Goal: Information Seeking & Learning: Learn about a topic

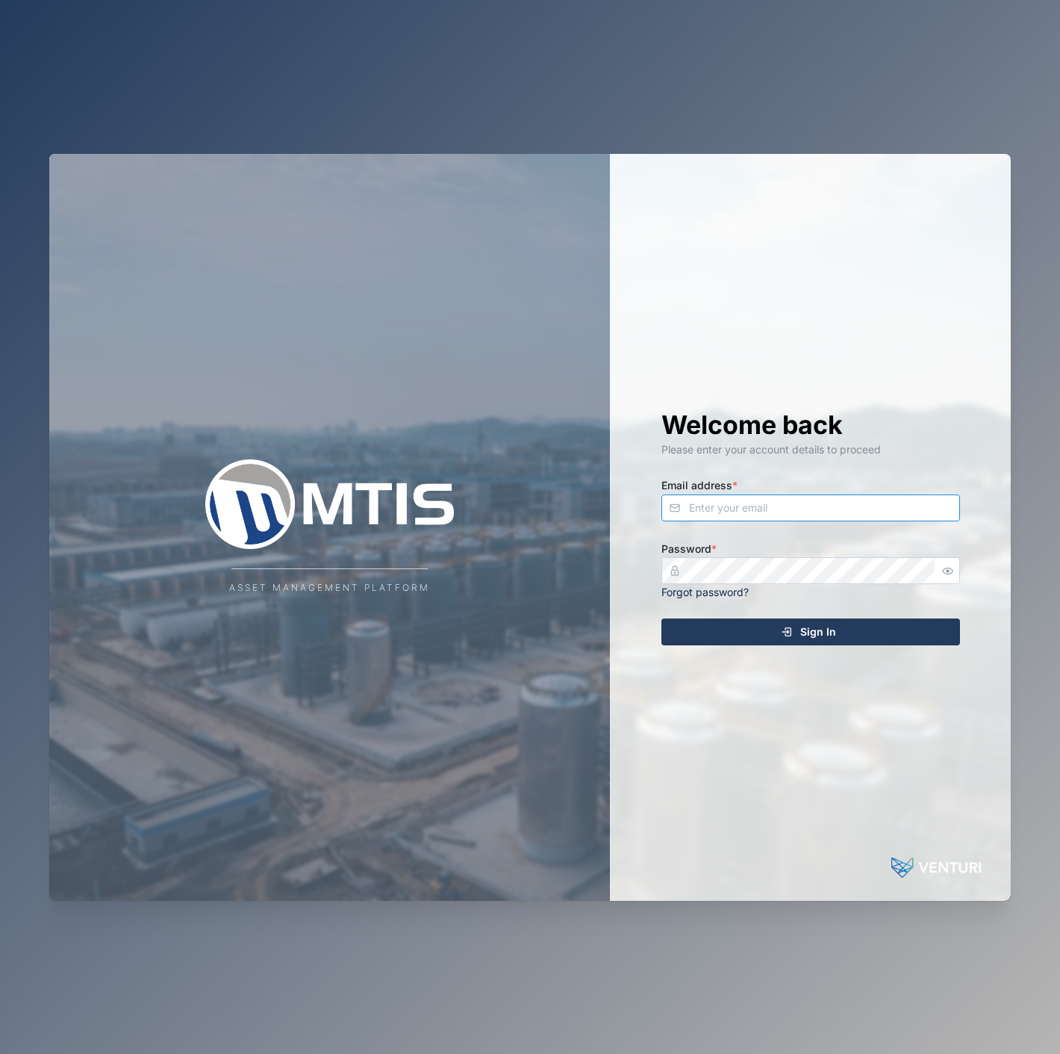
drag, startPoint x: 769, startPoint y: 494, endPoint x: 769, endPoint y: 504, distance: 9.7
click at [769, 504] on input "Email address *" at bounding box center [811, 507] width 299 height 27
type input "[EMAIL_ADDRESS][PERSON_NAME][DOMAIN_NAME]"
click at [662, 618] on button "Sign In" at bounding box center [811, 631] width 299 height 27
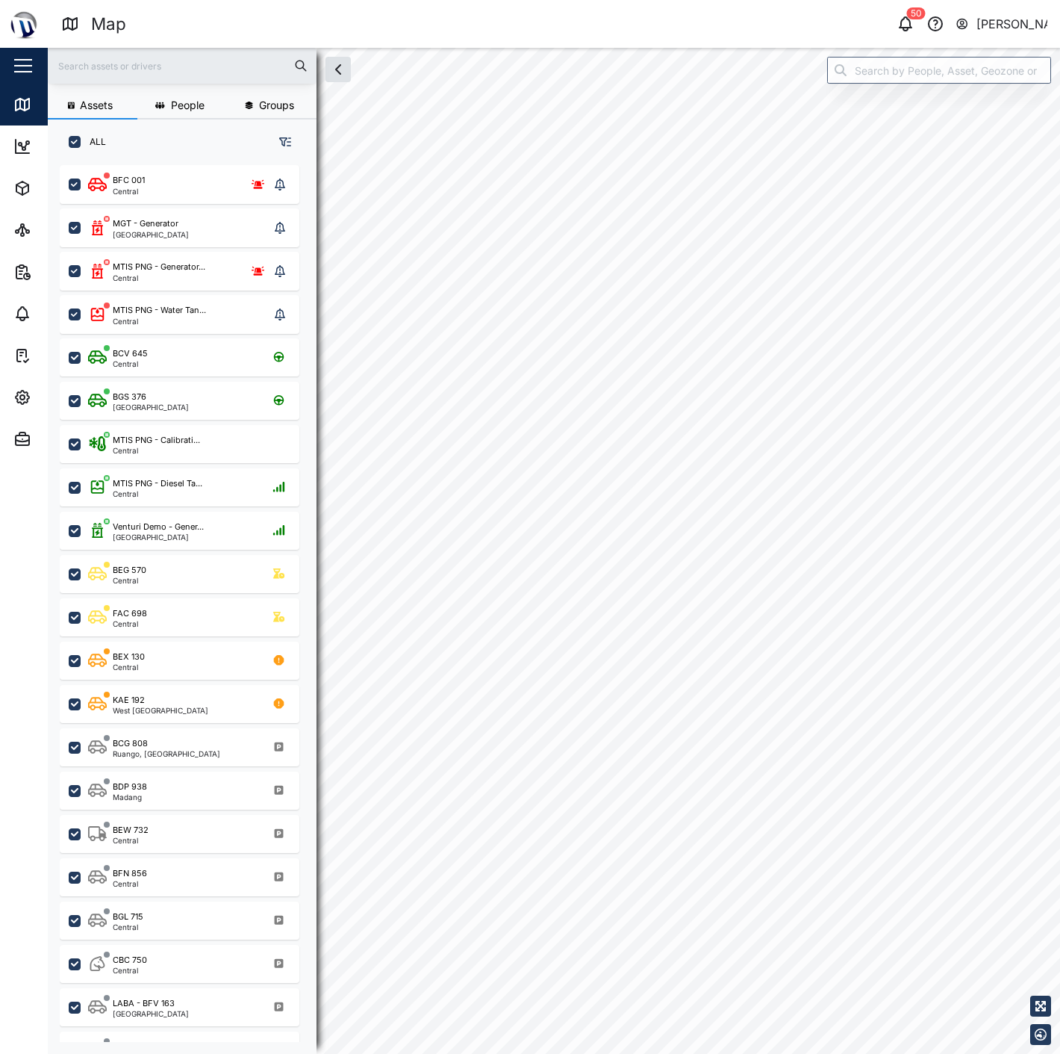
checkbox input "true"
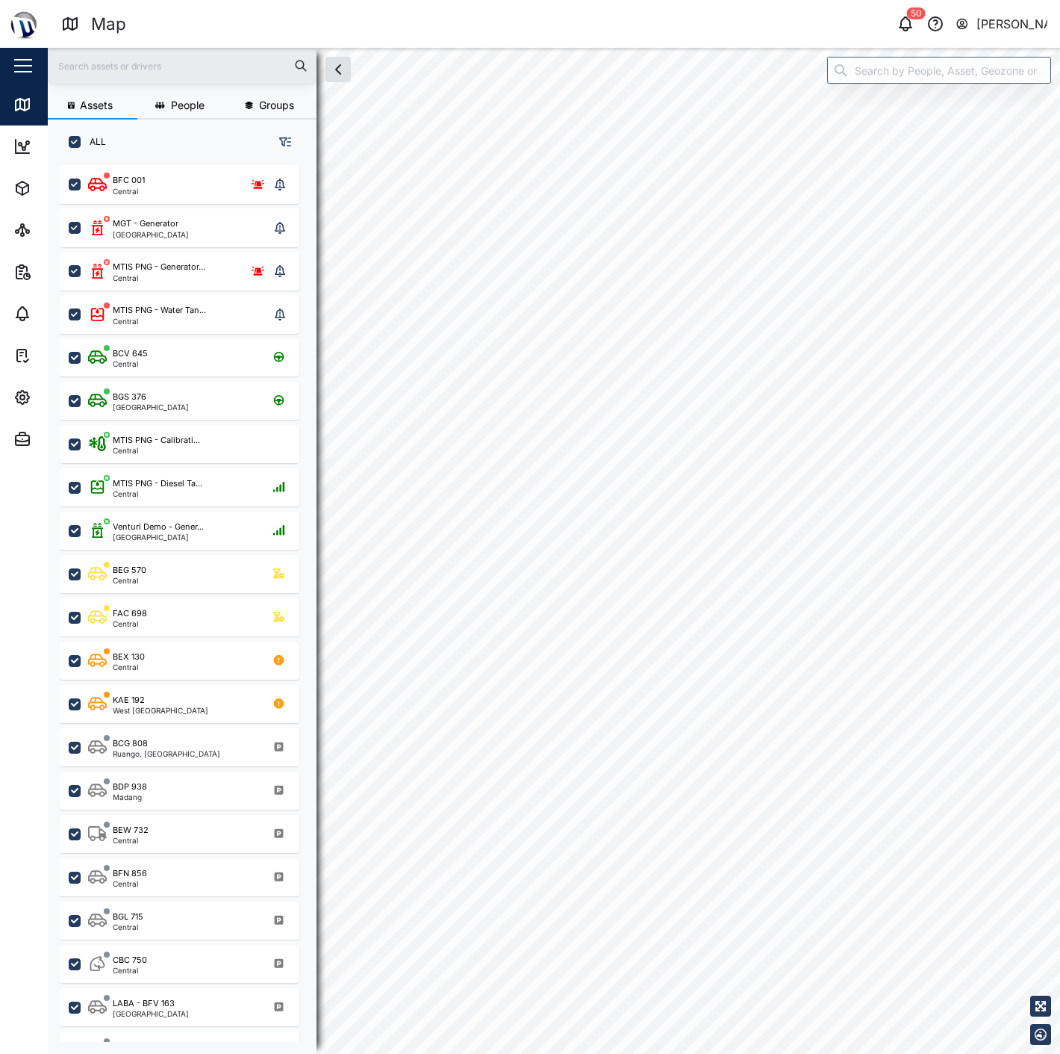
checkbox input "true"
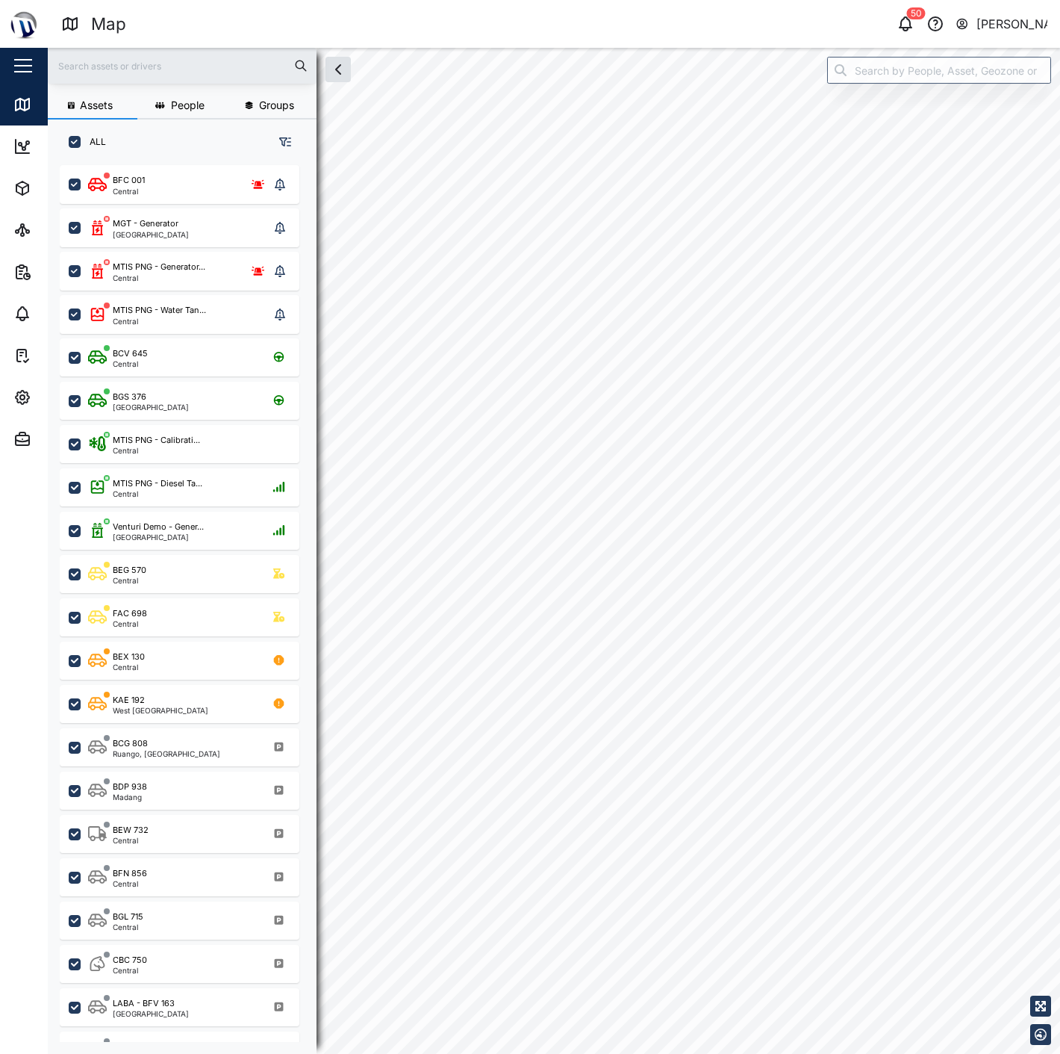
checkbox input "true"
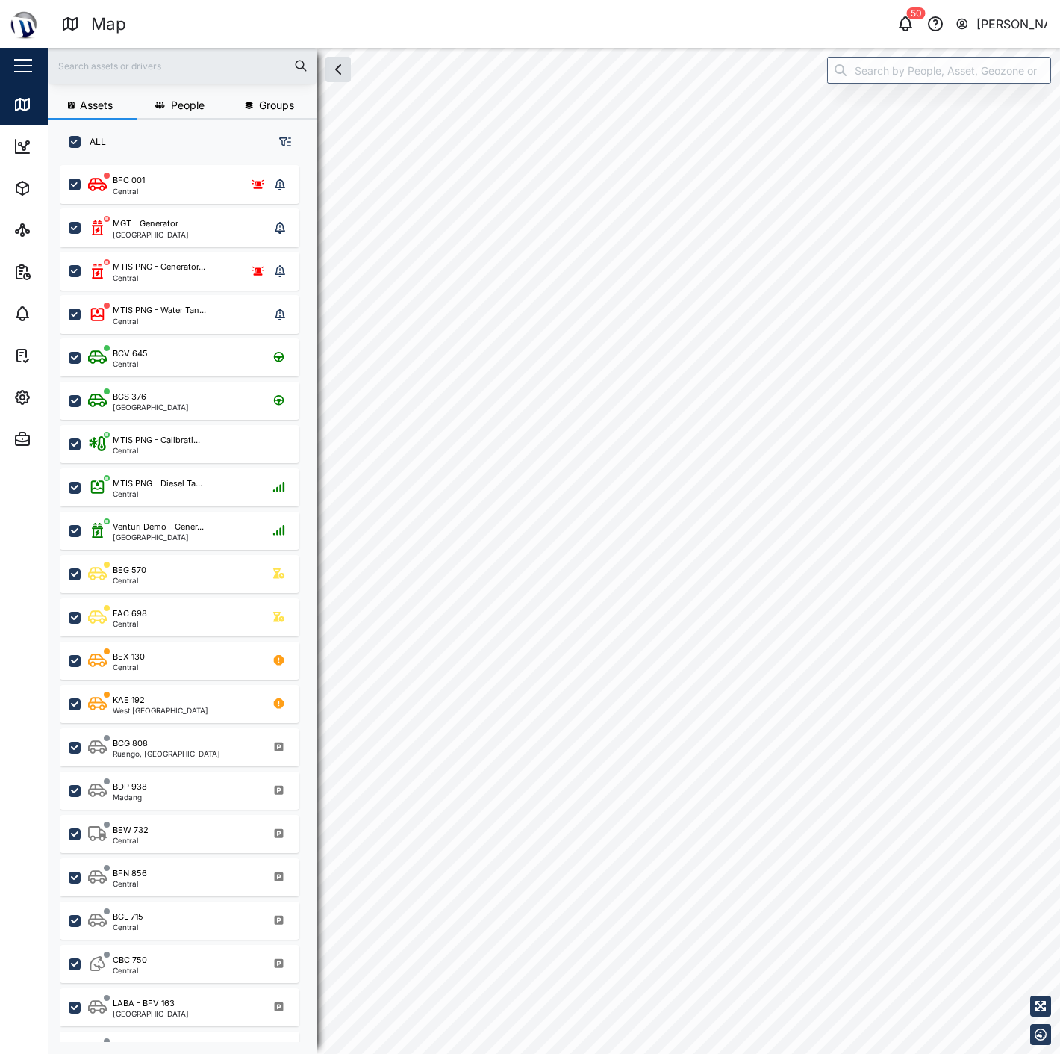
checkbox input "true"
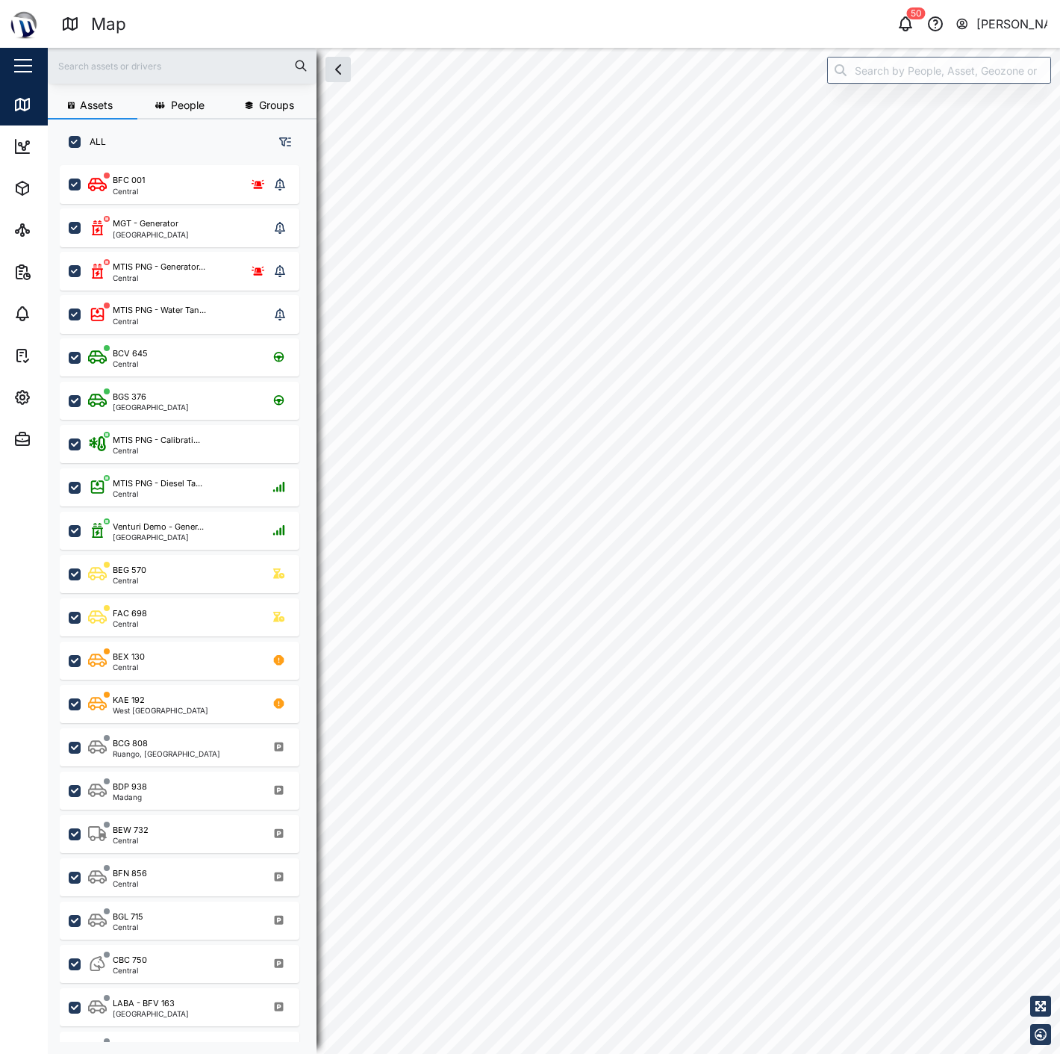
checkbox input "true"
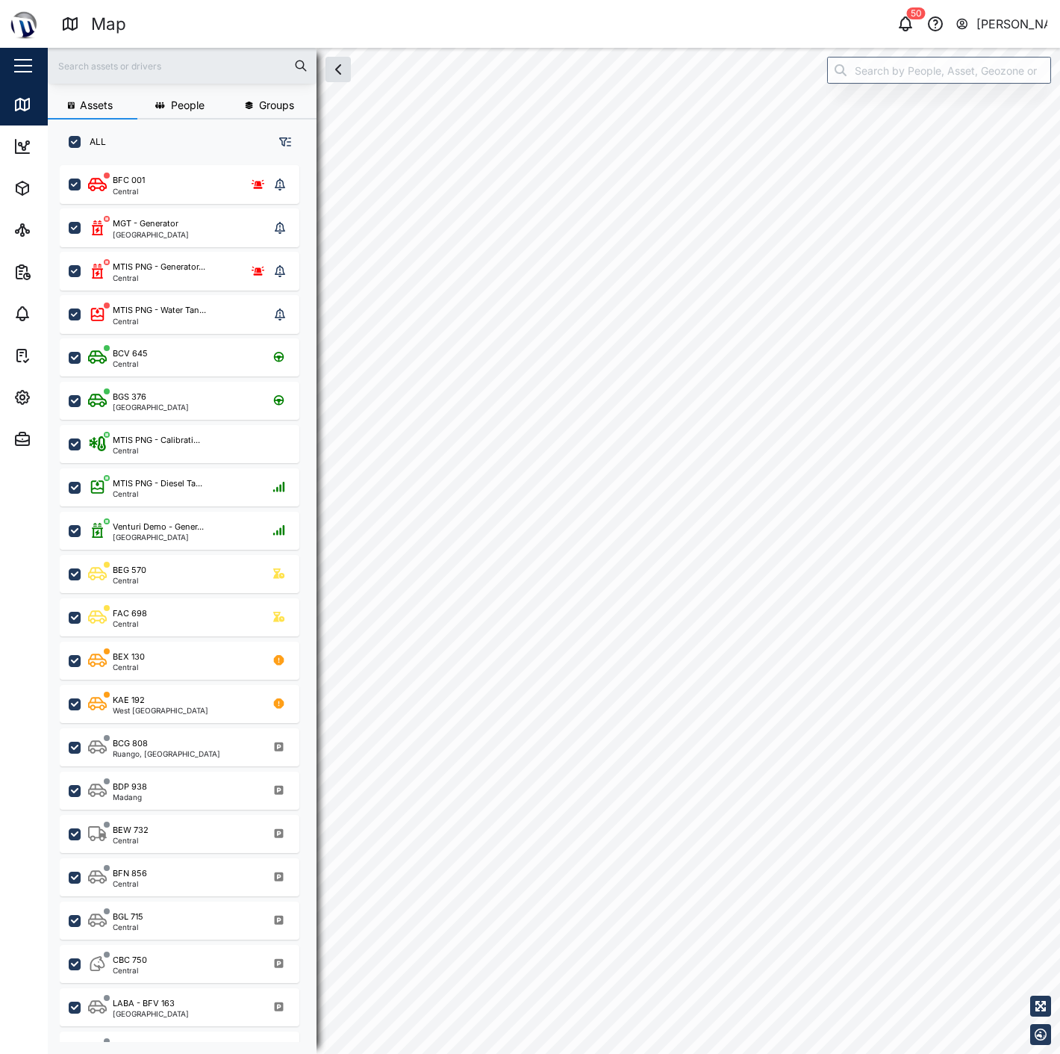
checkbox input "true"
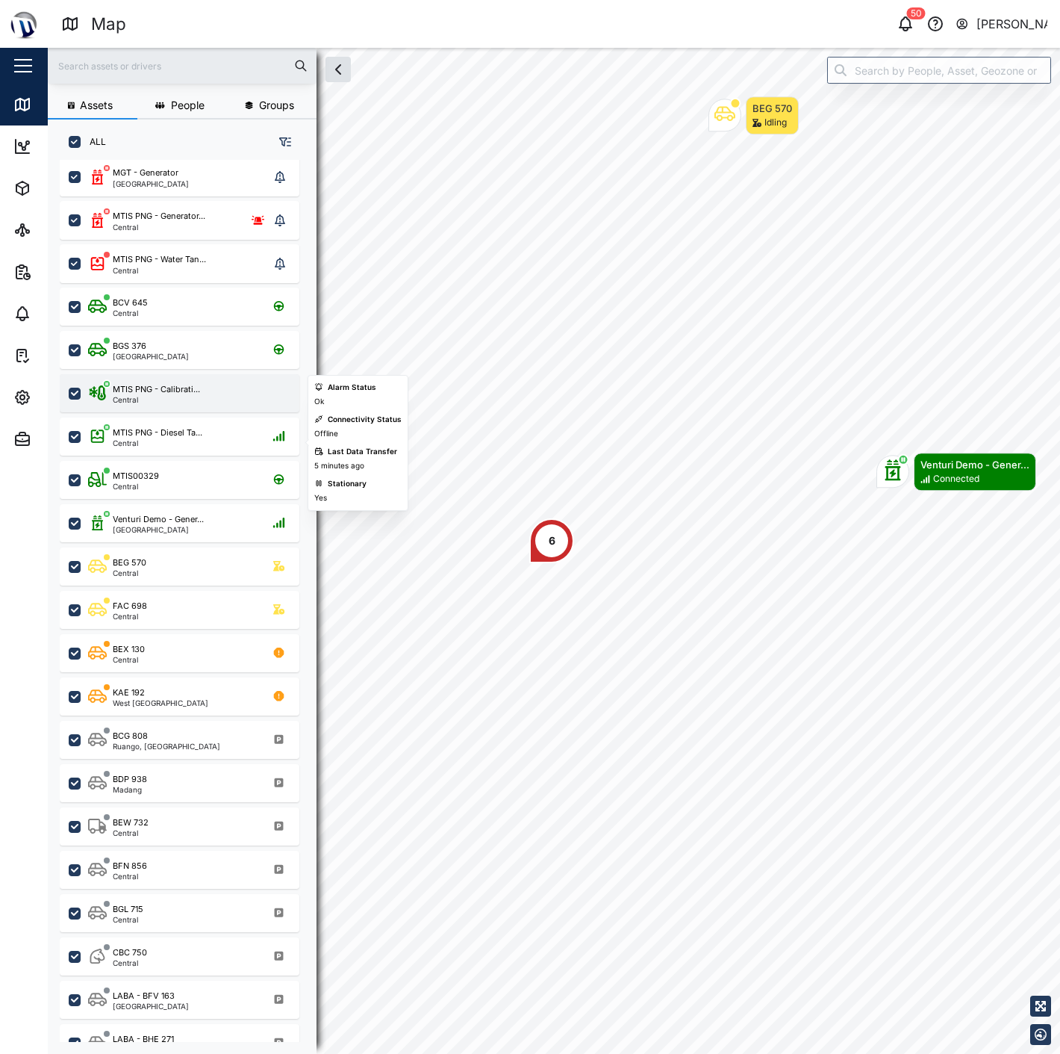
scroll to position [249, 0]
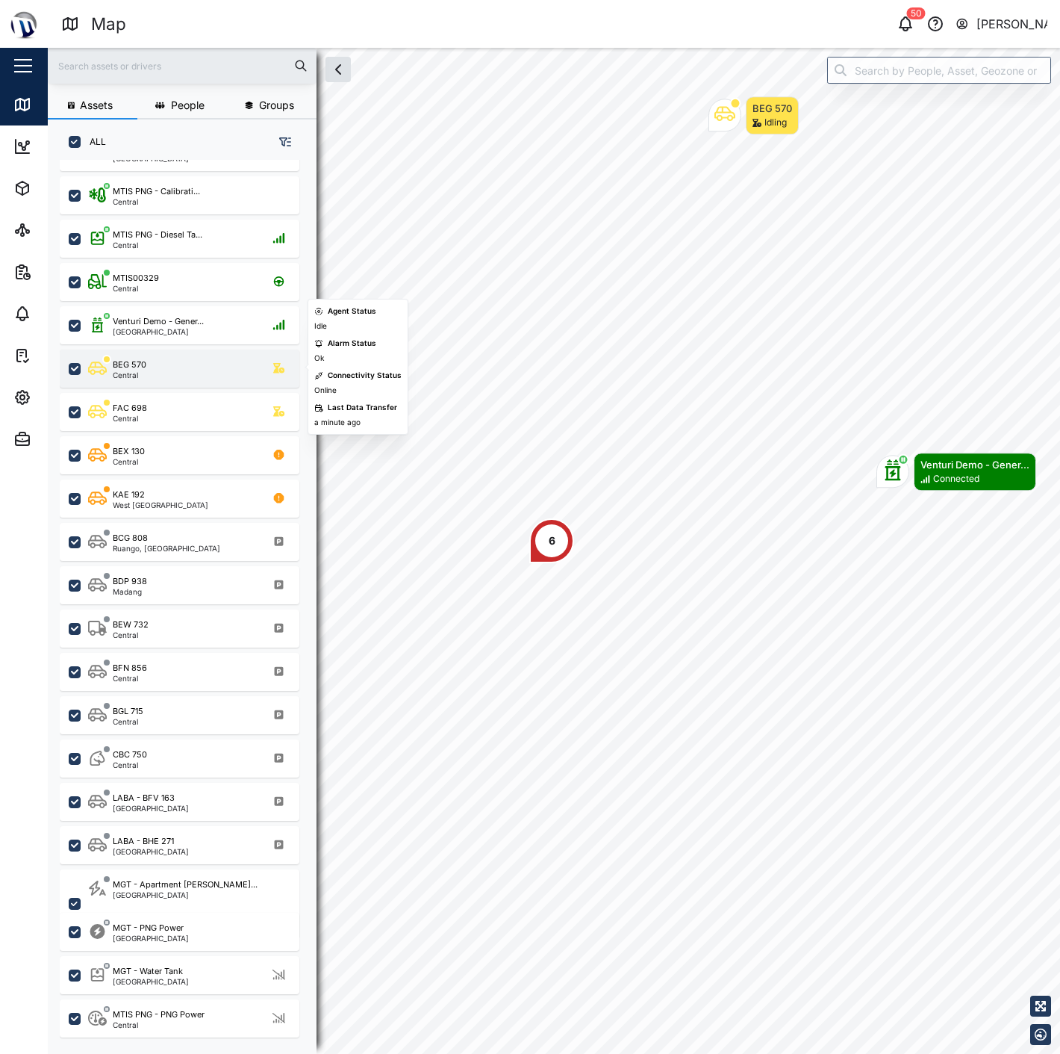
click at [149, 375] on div "BEG 570 Central" at bounding box center [189, 368] width 202 height 20
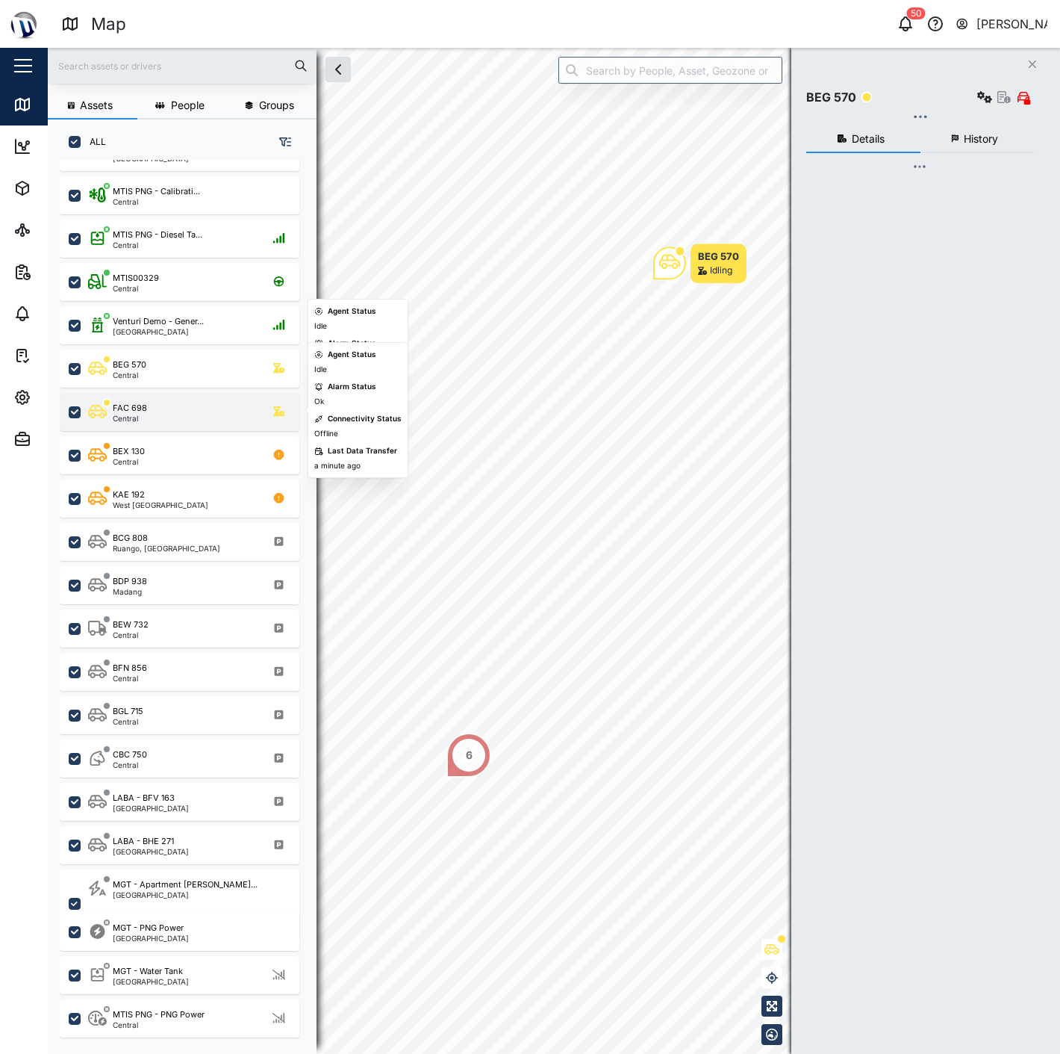
click at [157, 411] on div "FAC 698 Central" at bounding box center [189, 412] width 202 height 20
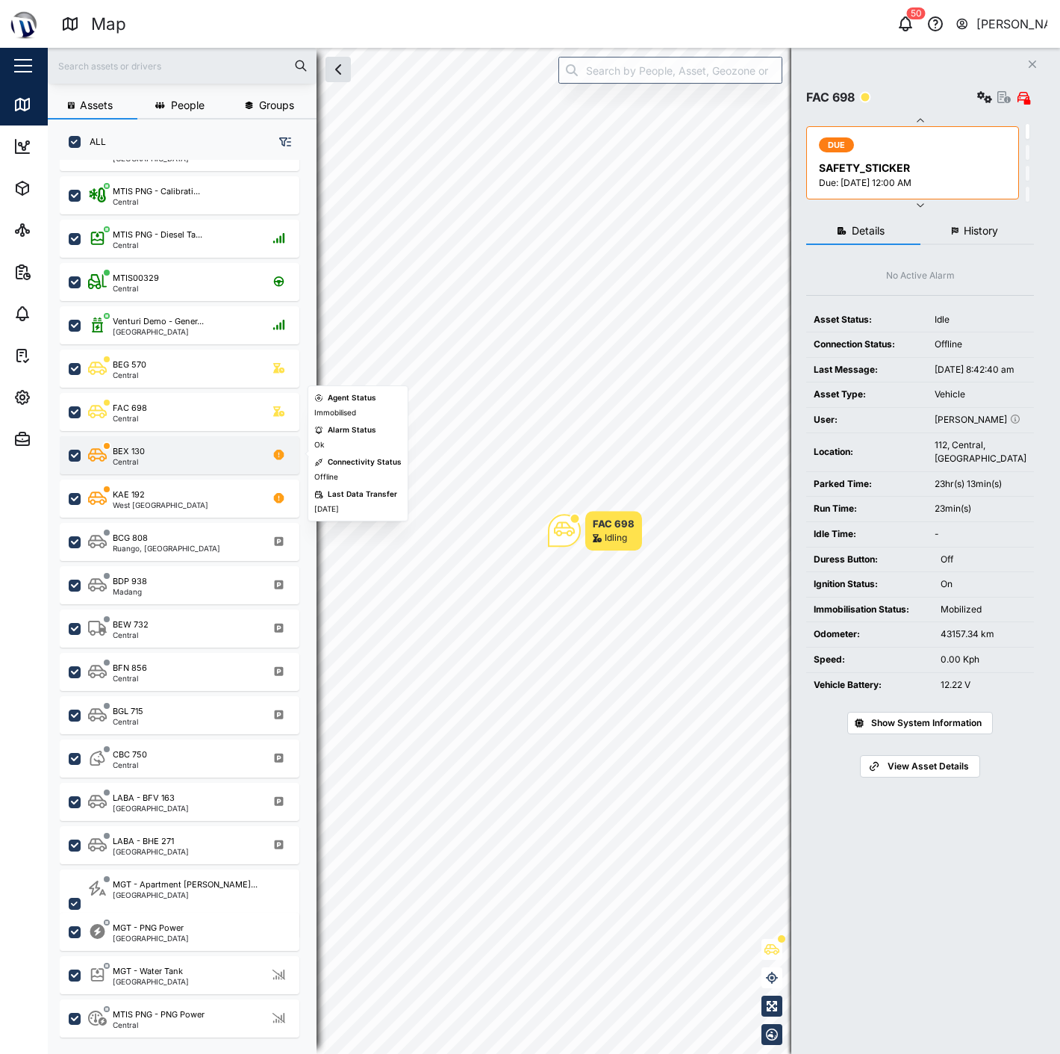
click at [169, 449] on div "BEX 130 Central" at bounding box center [189, 455] width 202 height 20
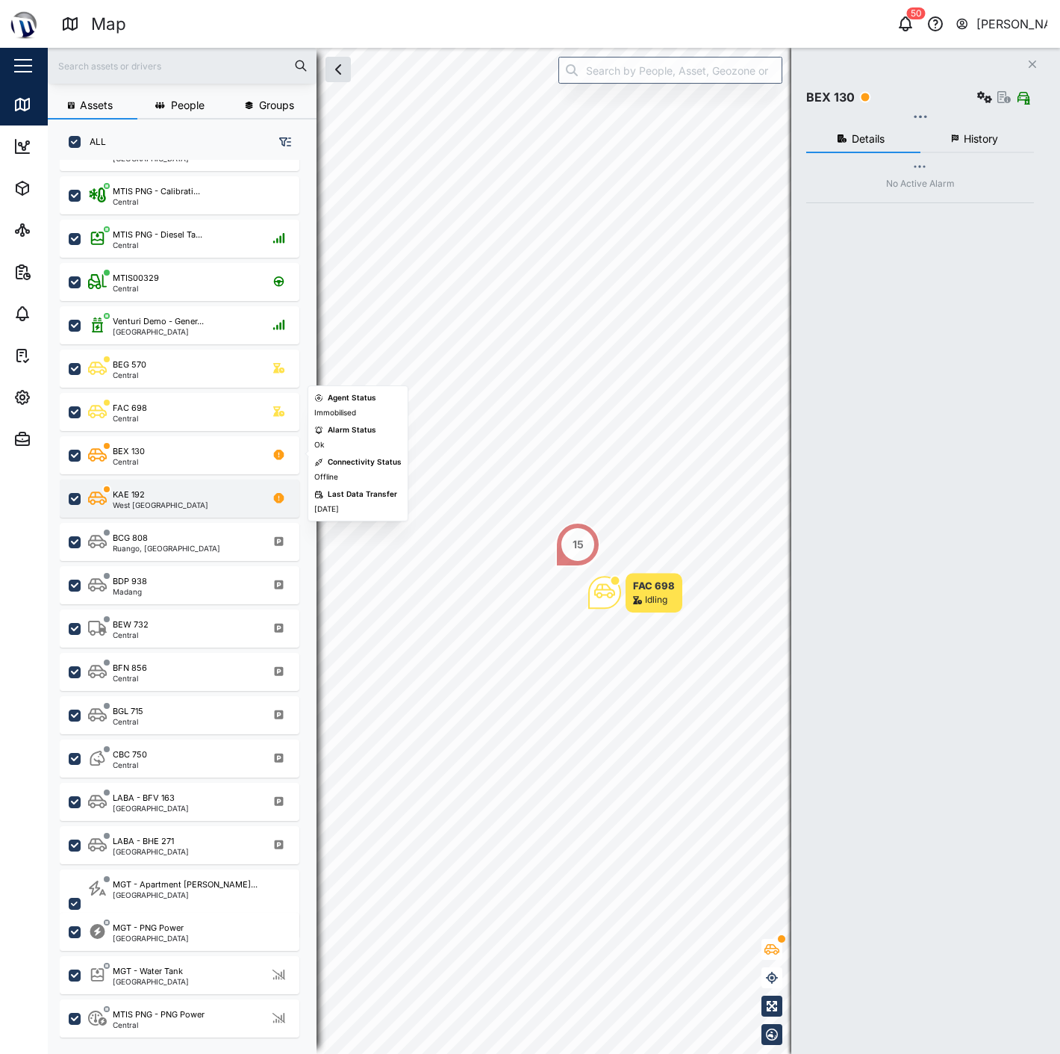
click at [175, 494] on div "KAE 192 [GEOGRAPHIC_DATA]" at bounding box center [189, 498] width 202 height 20
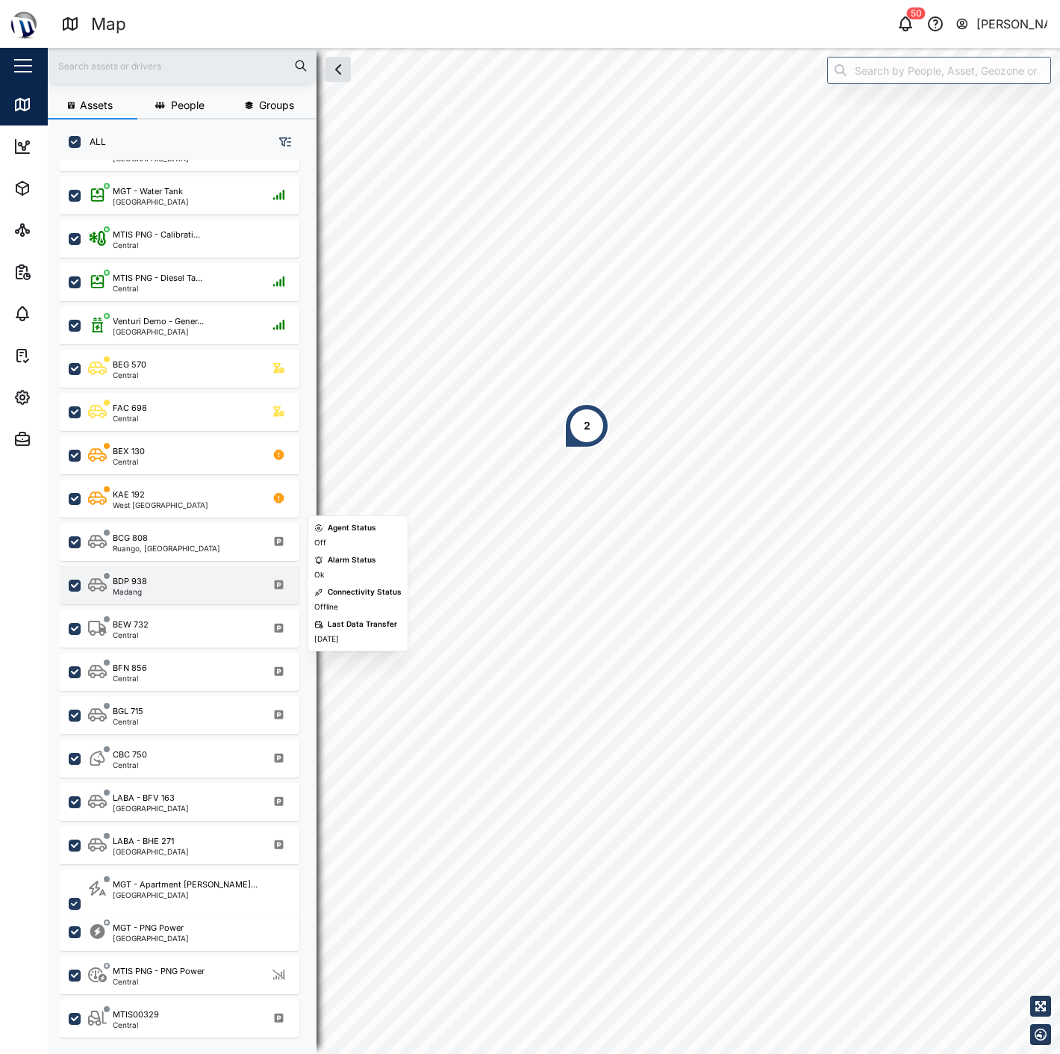
click at [214, 588] on div "BDP 938 Madang" at bounding box center [189, 585] width 202 height 20
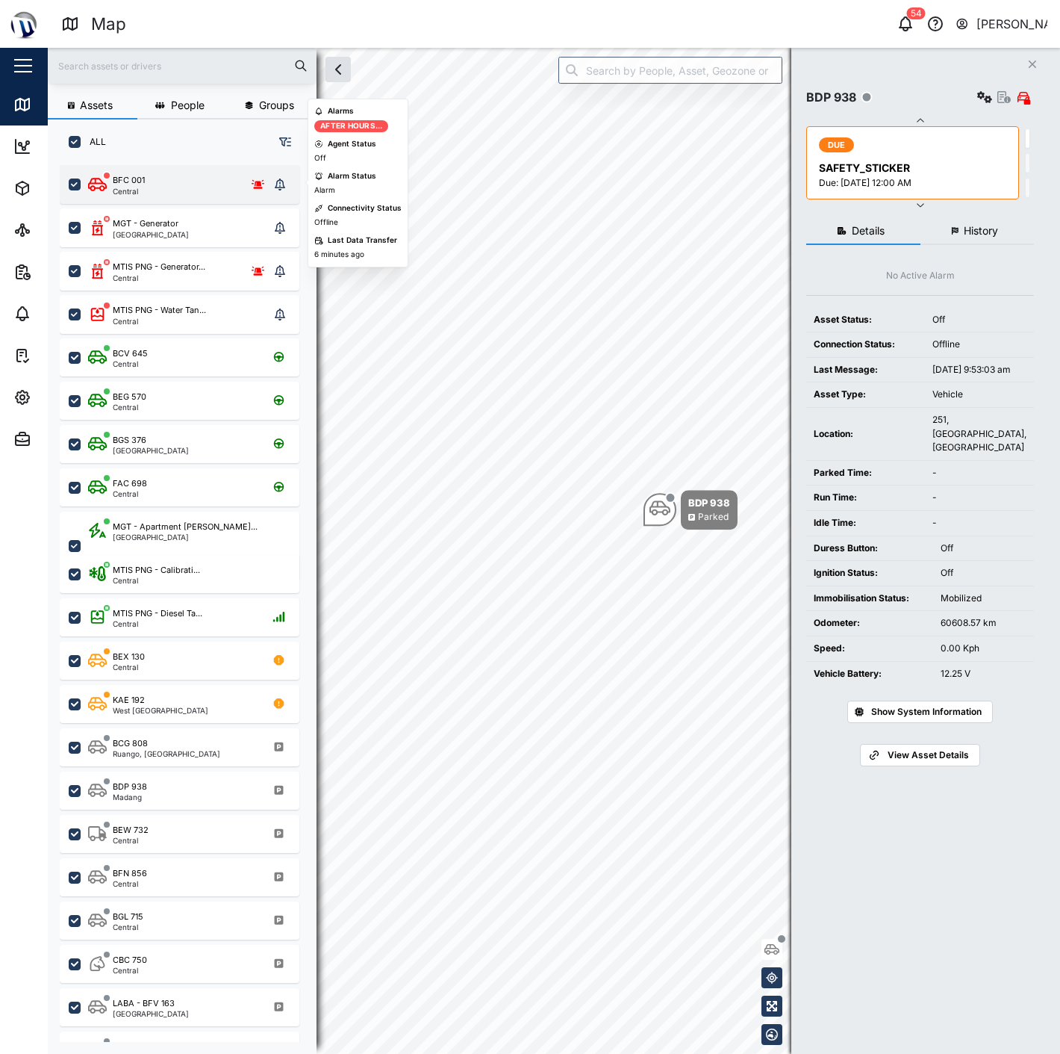
click at [190, 178] on div "BFC 001 Central" at bounding box center [178, 184] width 181 height 21
click at [193, 222] on div "MGT - Generator [GEOGRAPHIC_DATA]" at bounding box center [178, 227] width 181 height 21
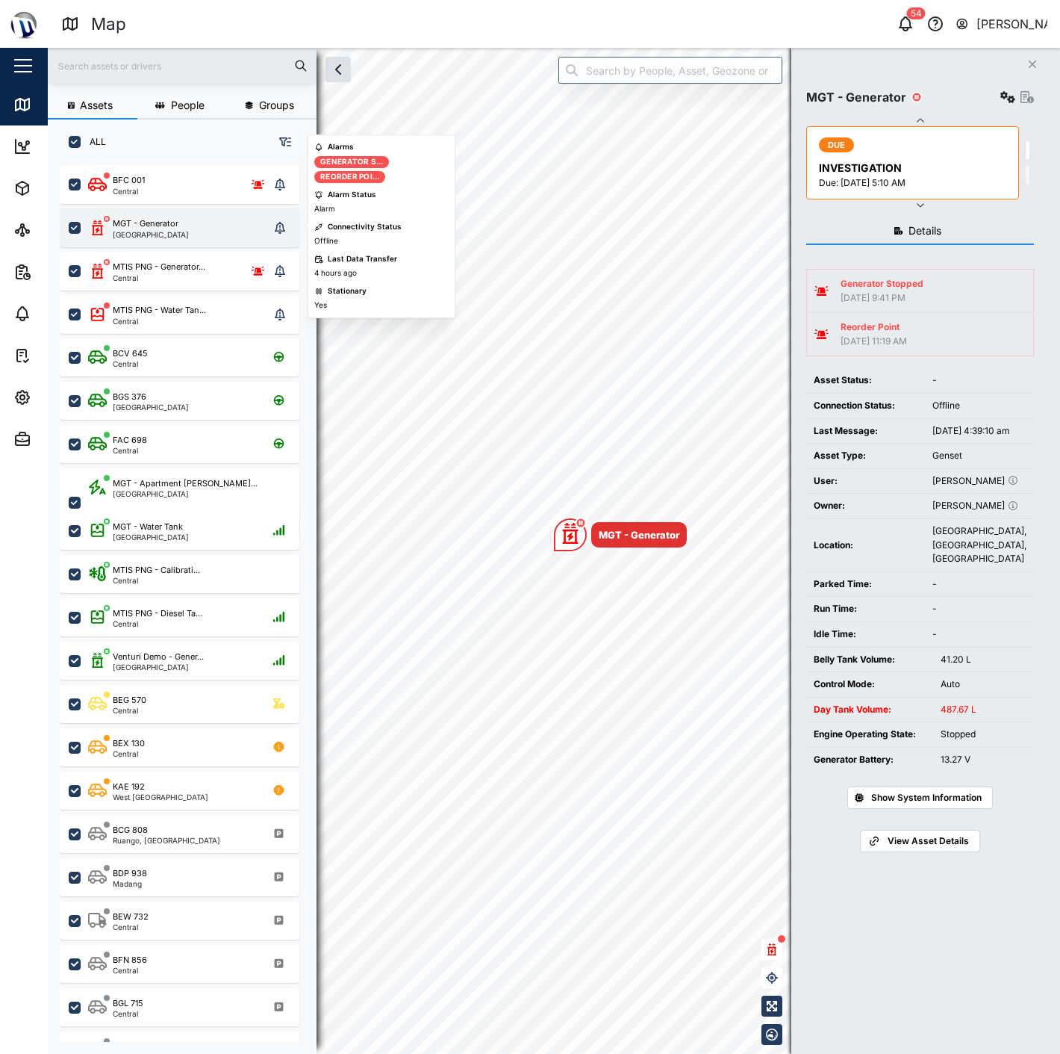
click at [177, 234] on div "[GEOGRAPHIC_DATA]" at bounding box center [151, 234] width 76 height 7
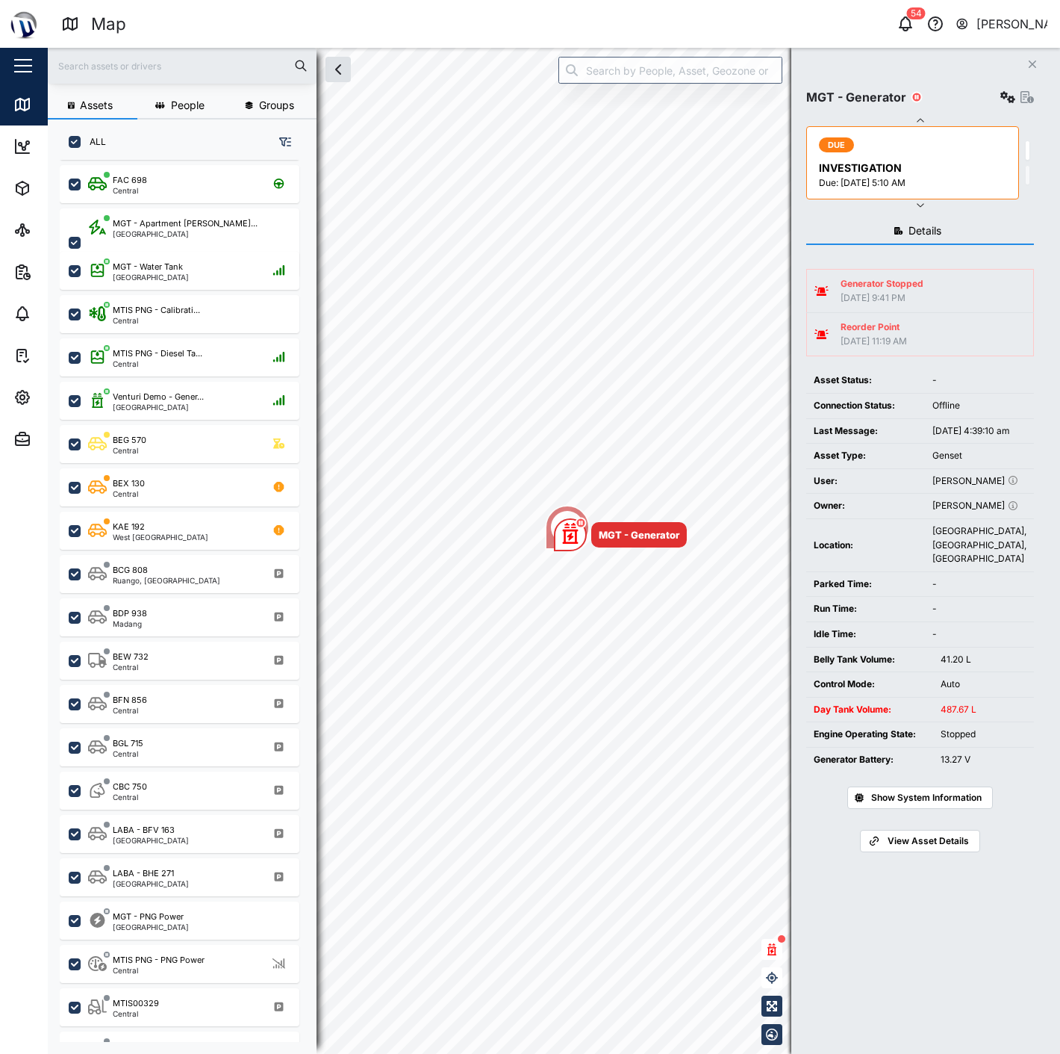
scroll to position [287, 0]
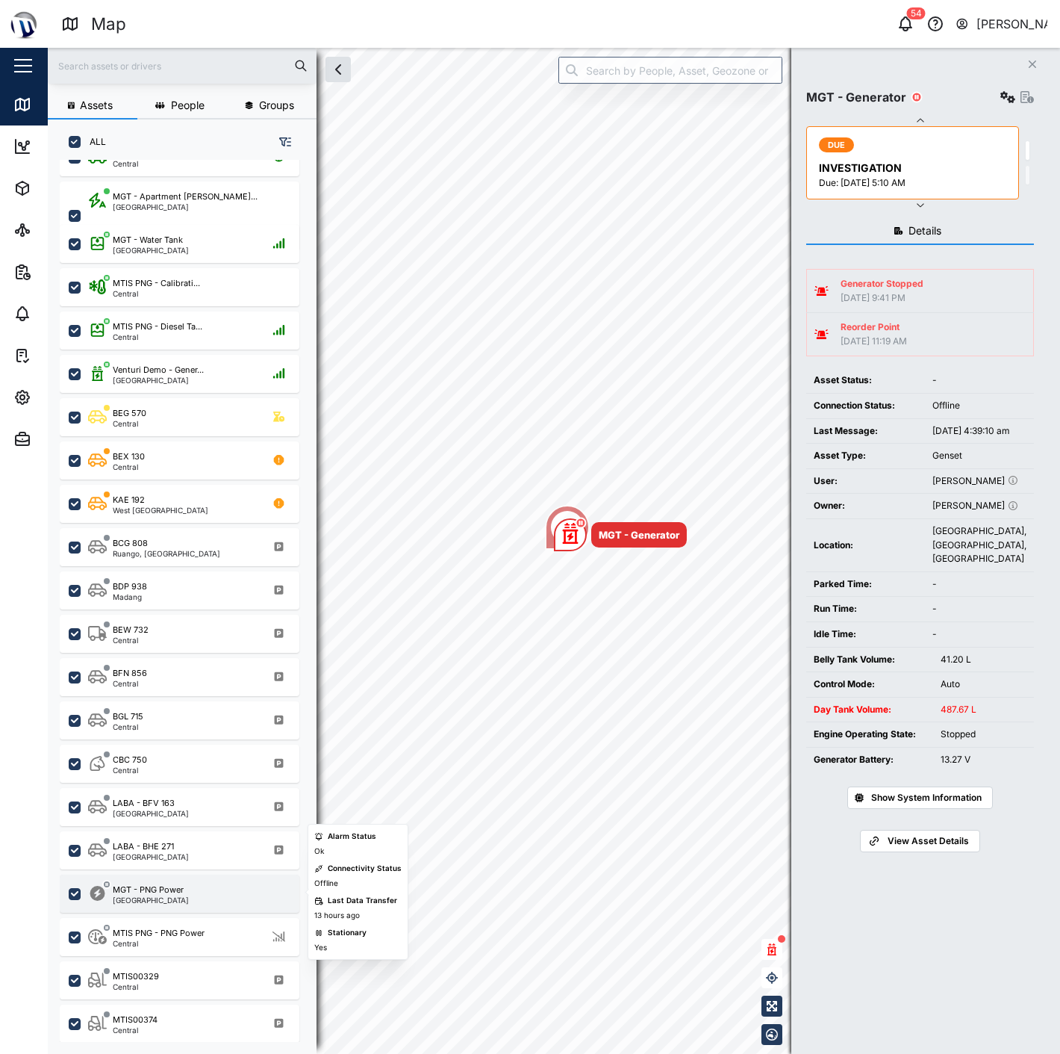
click at [217, 883] on div "MGT - PNG Power [GEOGRAPHIC_DATA]" at bounding box center [189, 893] width 202 height 20
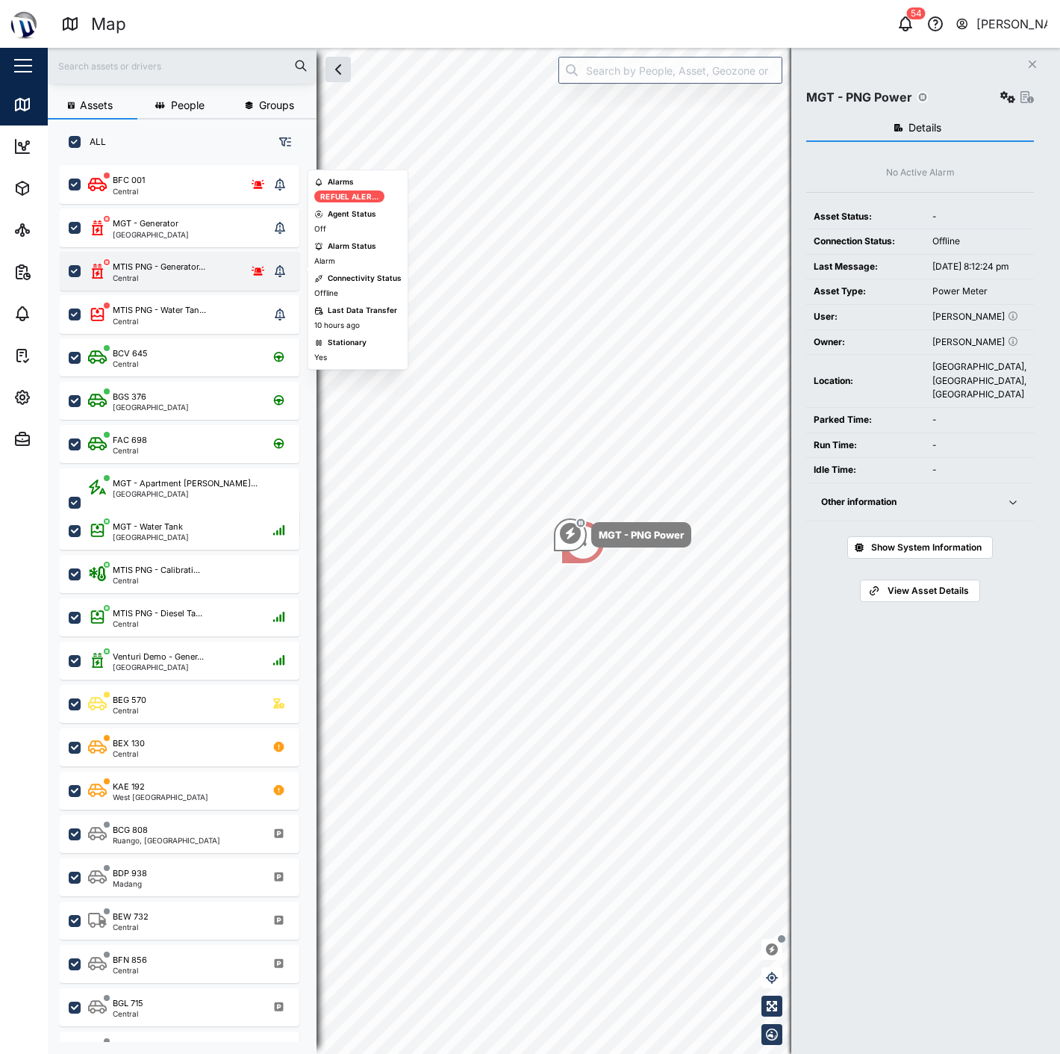
click at [168, 275] on div "Central" at bounding box center [159, 277] width 93 height 7
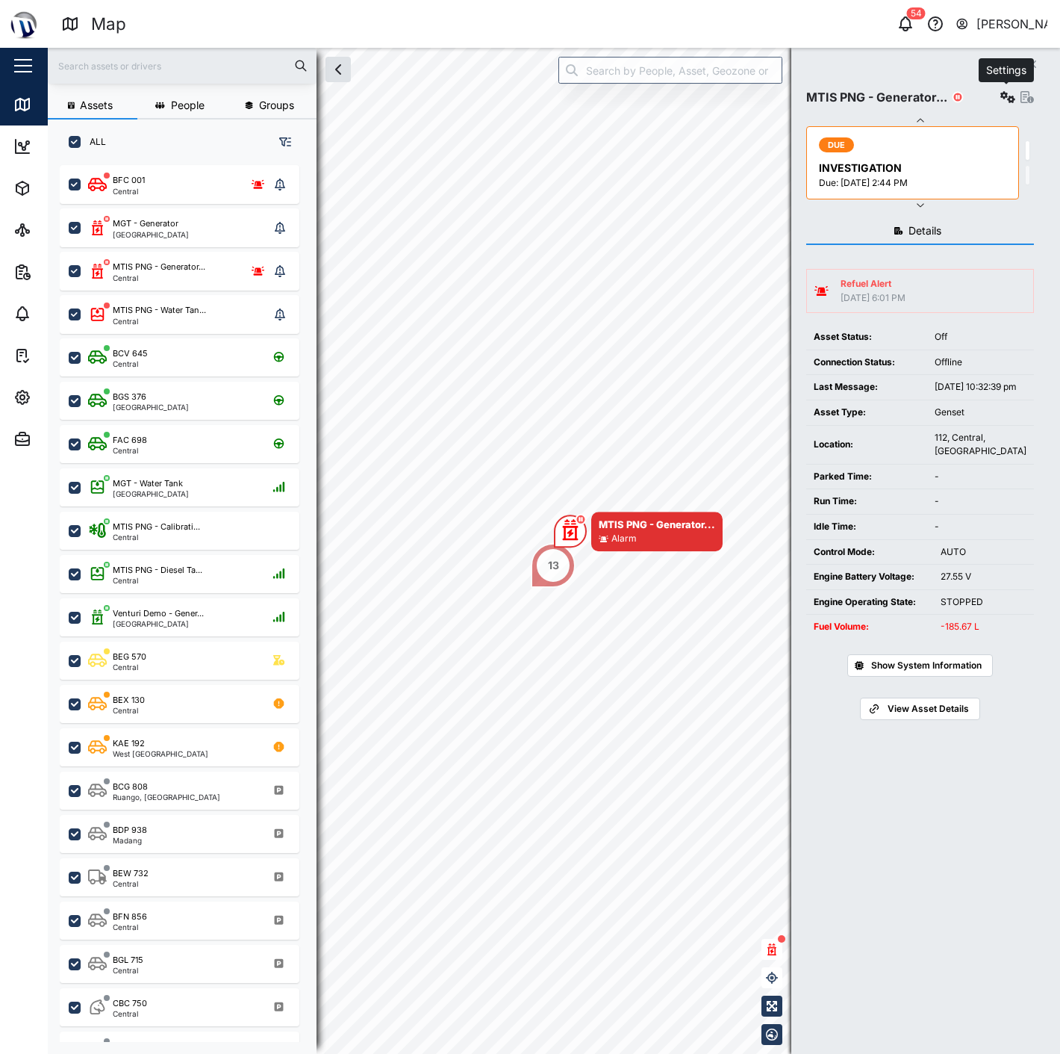
click at [1008, 92] on icon "button" at bounding box center [1008, 97] width 15 height 12
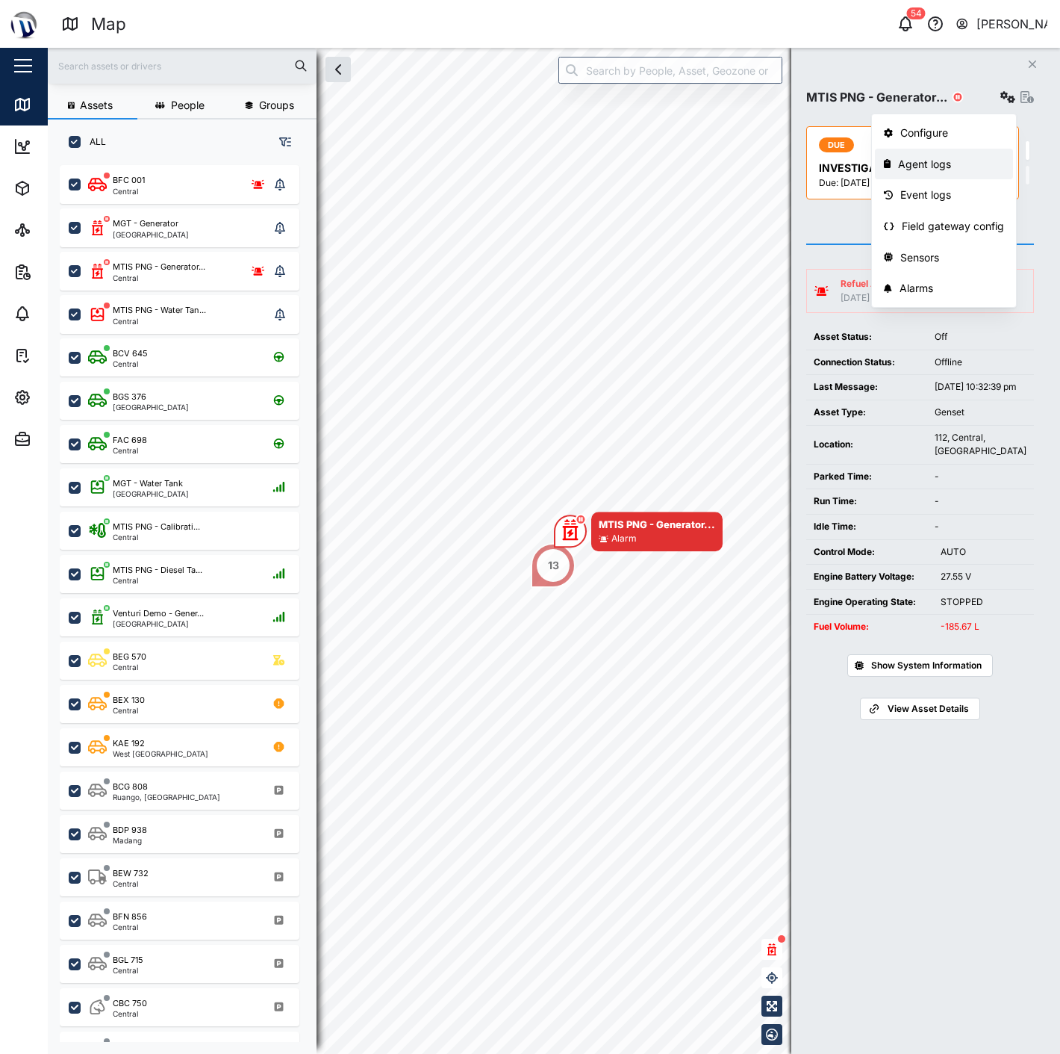
click at [927, 170] on div "Agent logs" at bounding box center [951, 164] width 106 height 16
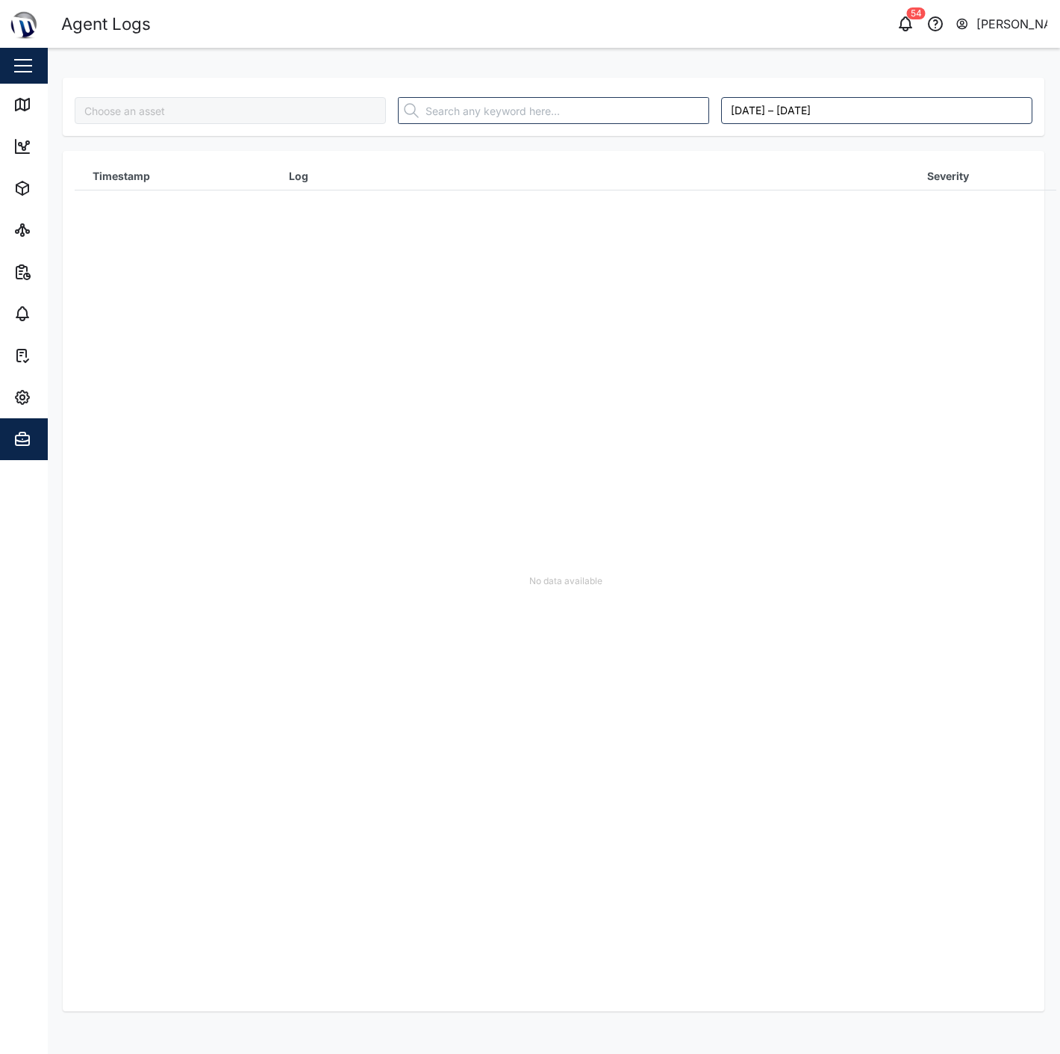
type input "MTIS PNG - Generator CAT"
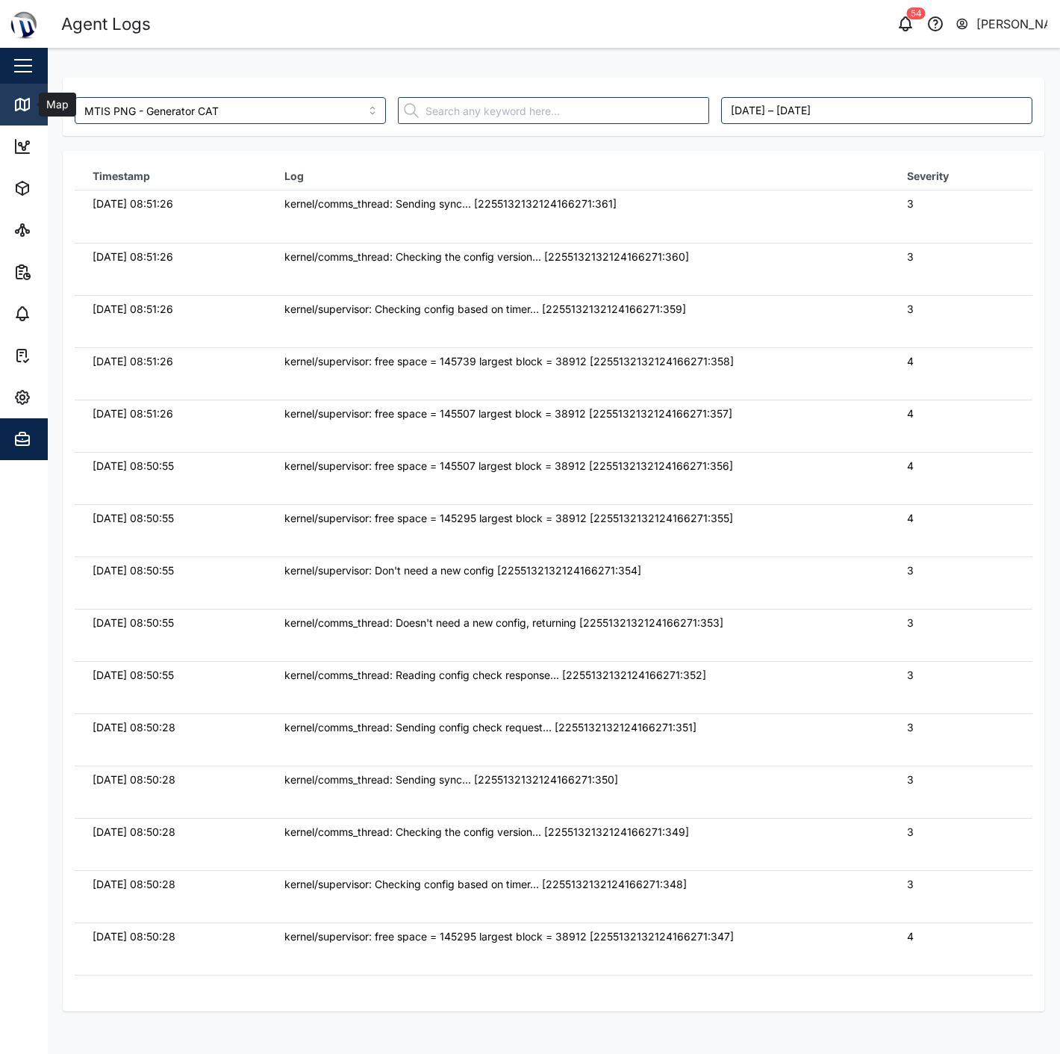
click at [36, 123] on link "Map" at bounding box center [97, 105] width 194 height 42
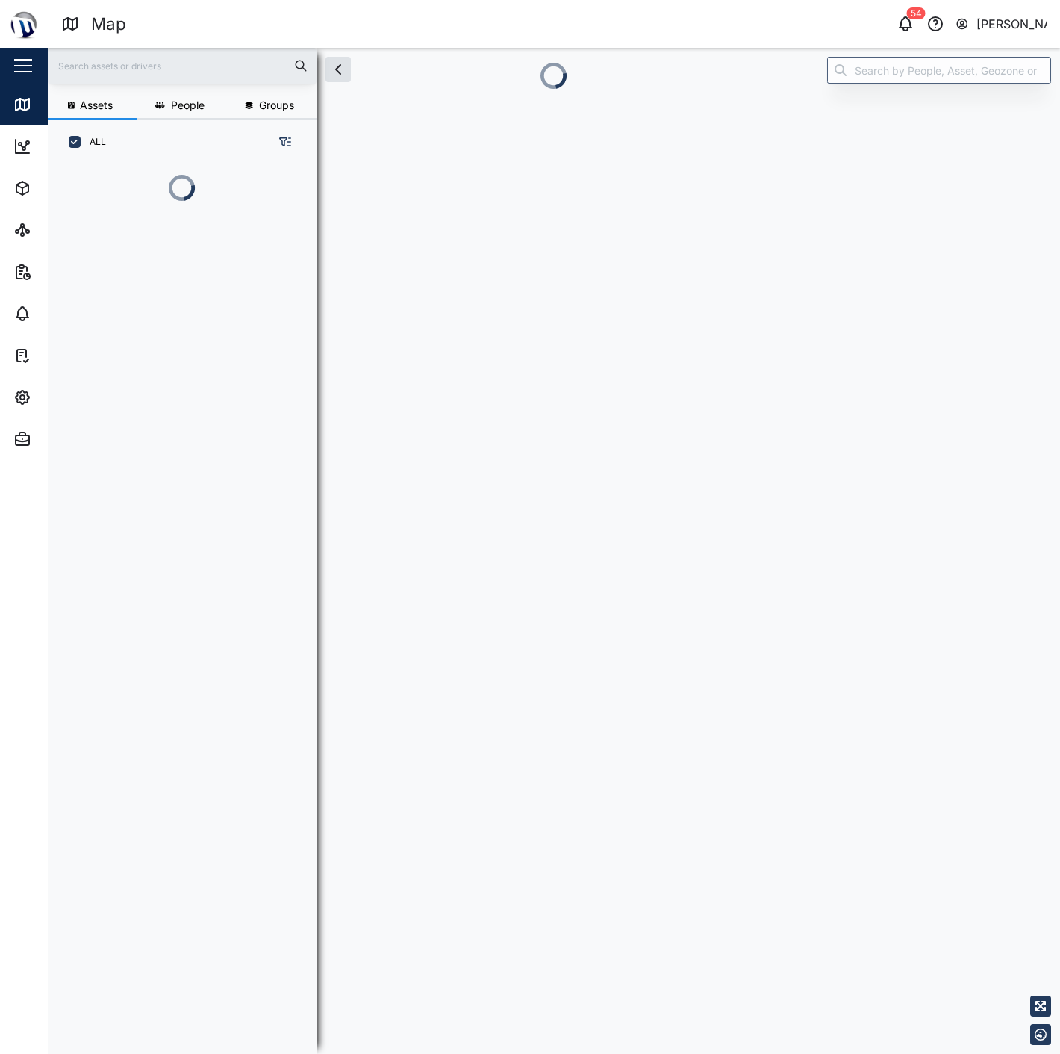
scroll to position [13, 13]
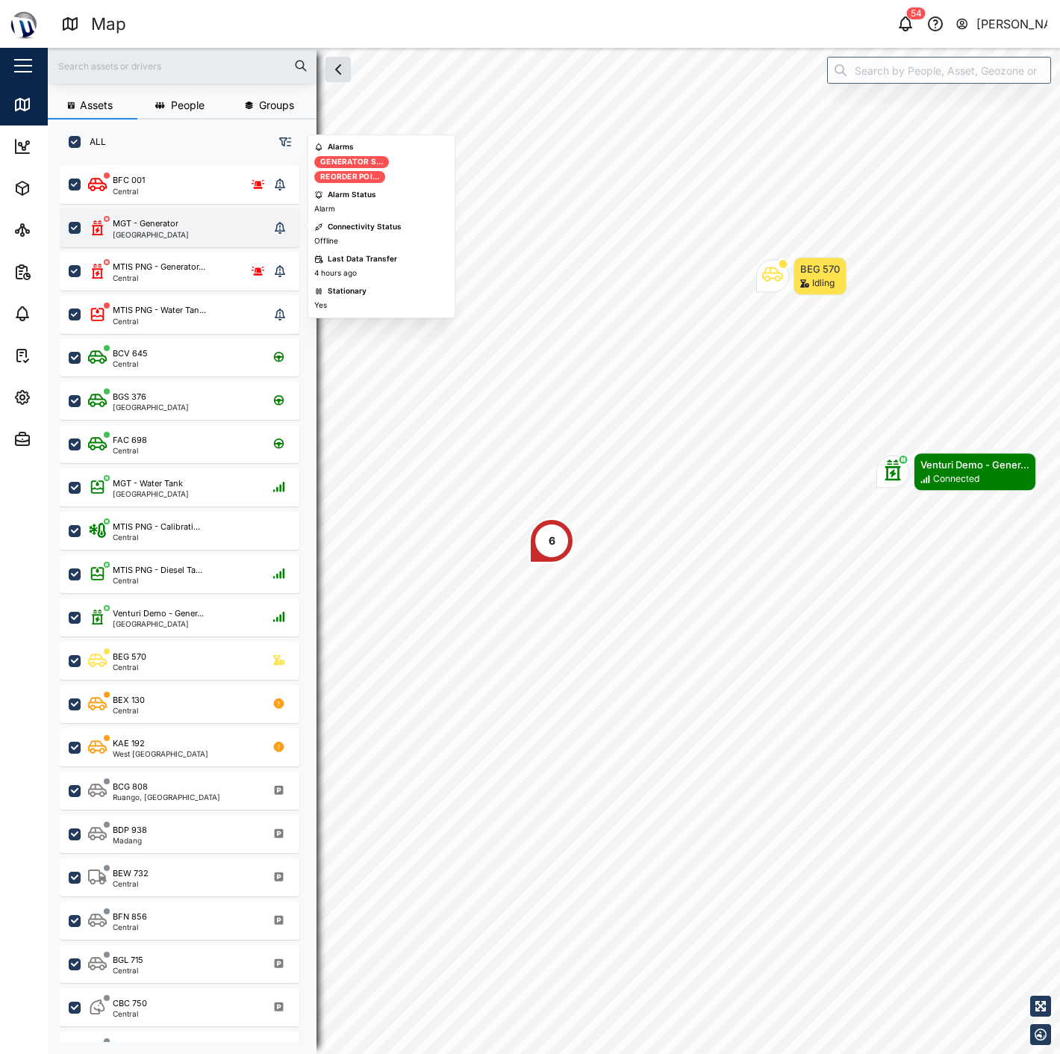
click at [235, 228] on div "MGT - Generator [GEOGRAPHIC_DATA]" at bounding box center [178, 227] width 181 height 21
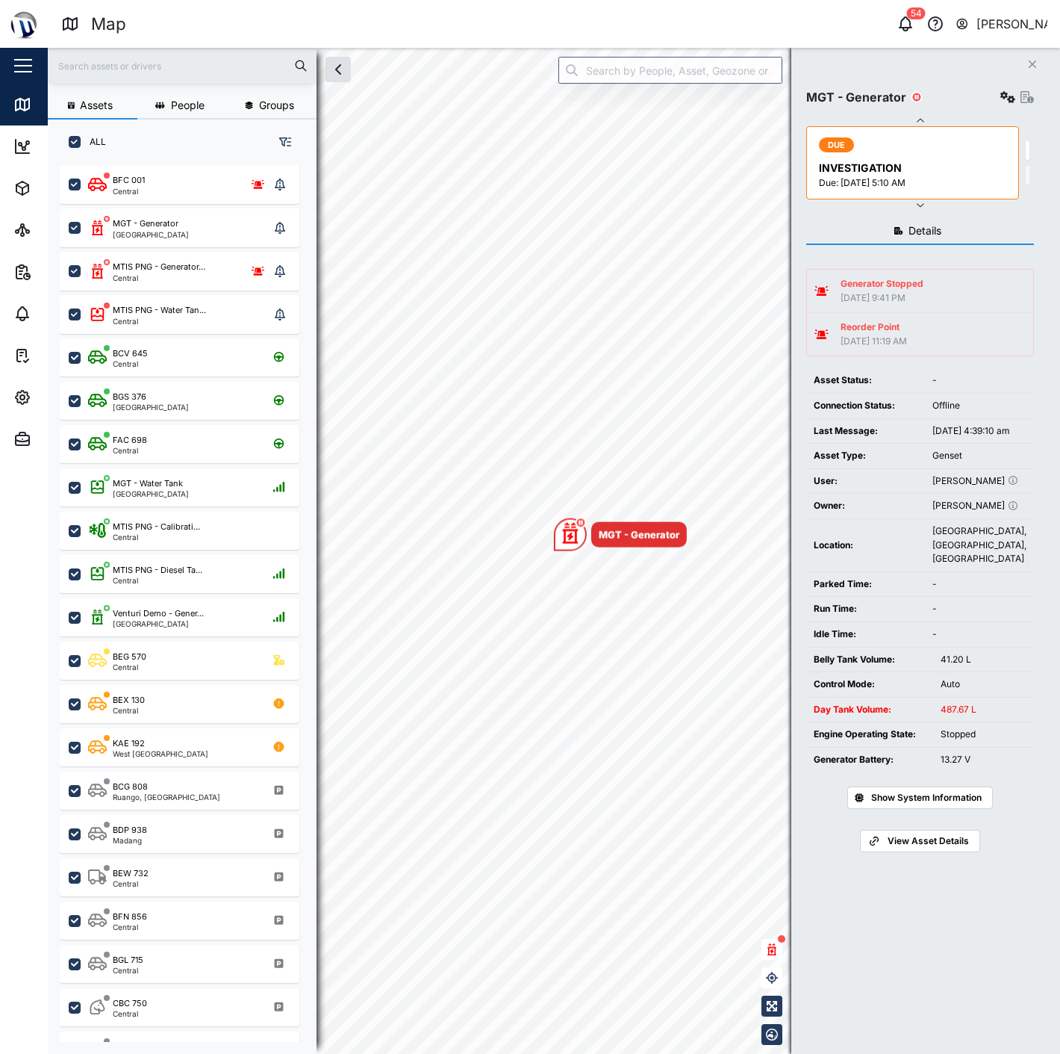
click at [1014, 109] on div "MGT - Generator DUE INVESTIGATION Due: [DATE] 5:10 AM DUE INVESTIGATION Due: [D…" at bounding box center [920, 144] width 228 height 133
click at [1008, 101] on icon "button" at bounding box center [1008, 97] width 15 height 12
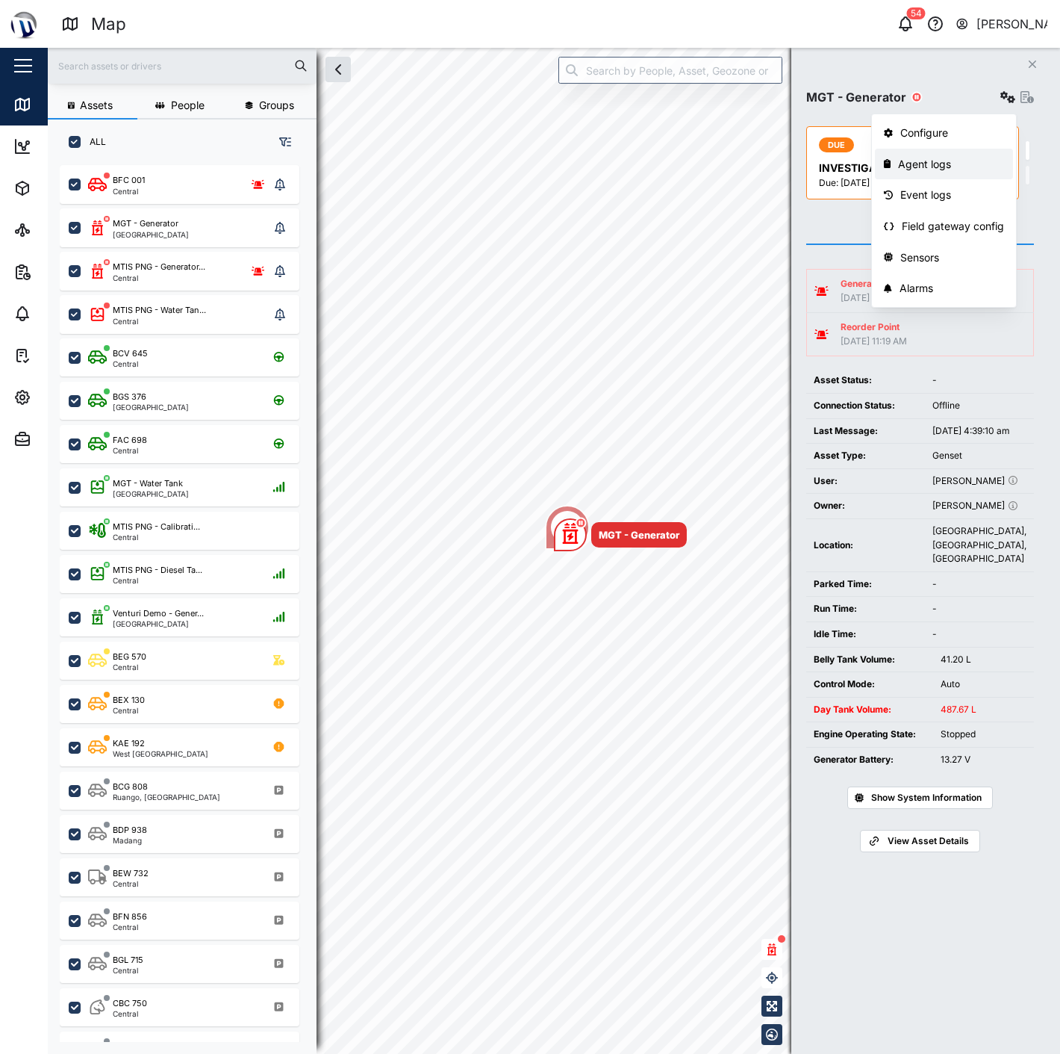
click at [950, 163] on div "Agent logs" at bounding box center [951, 164] width 106 height 16
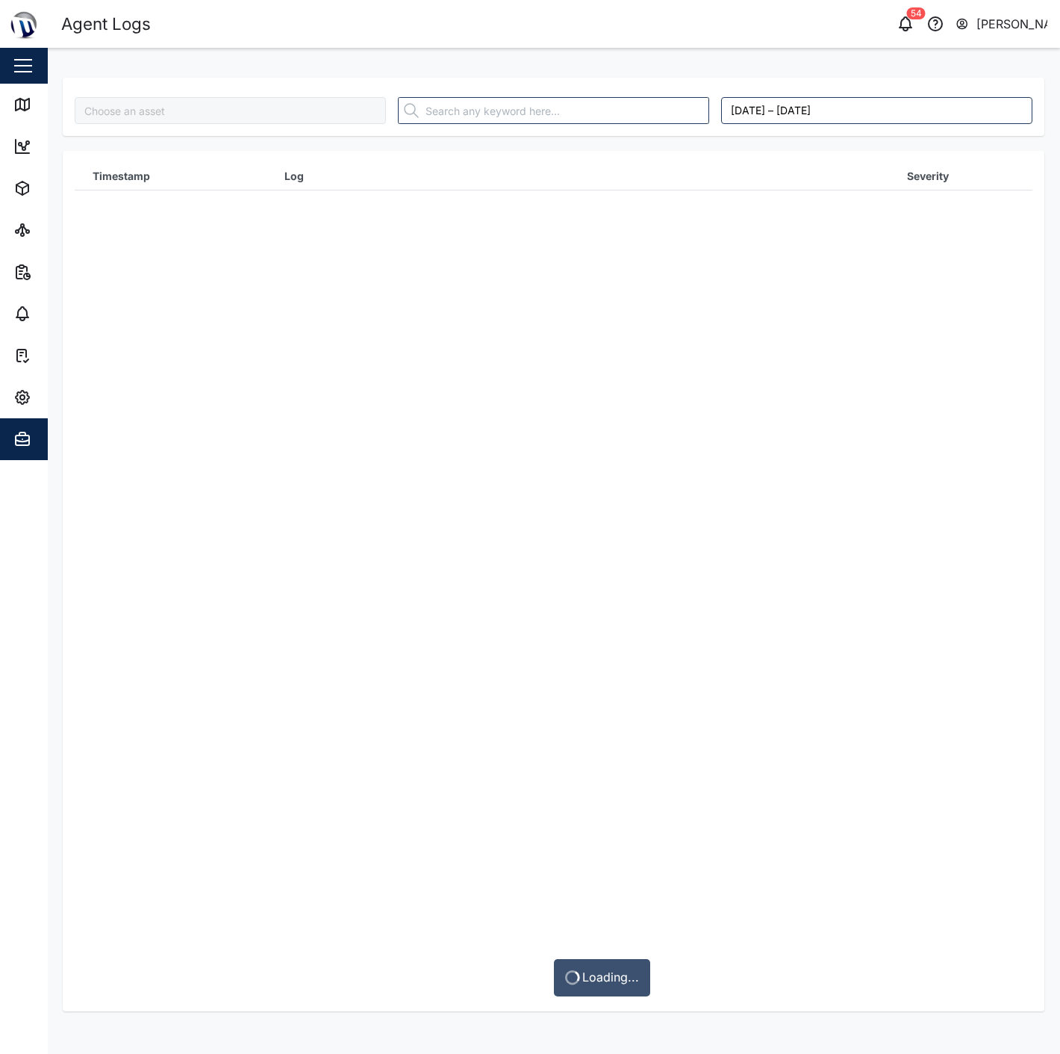
type input "MGT - Generator"
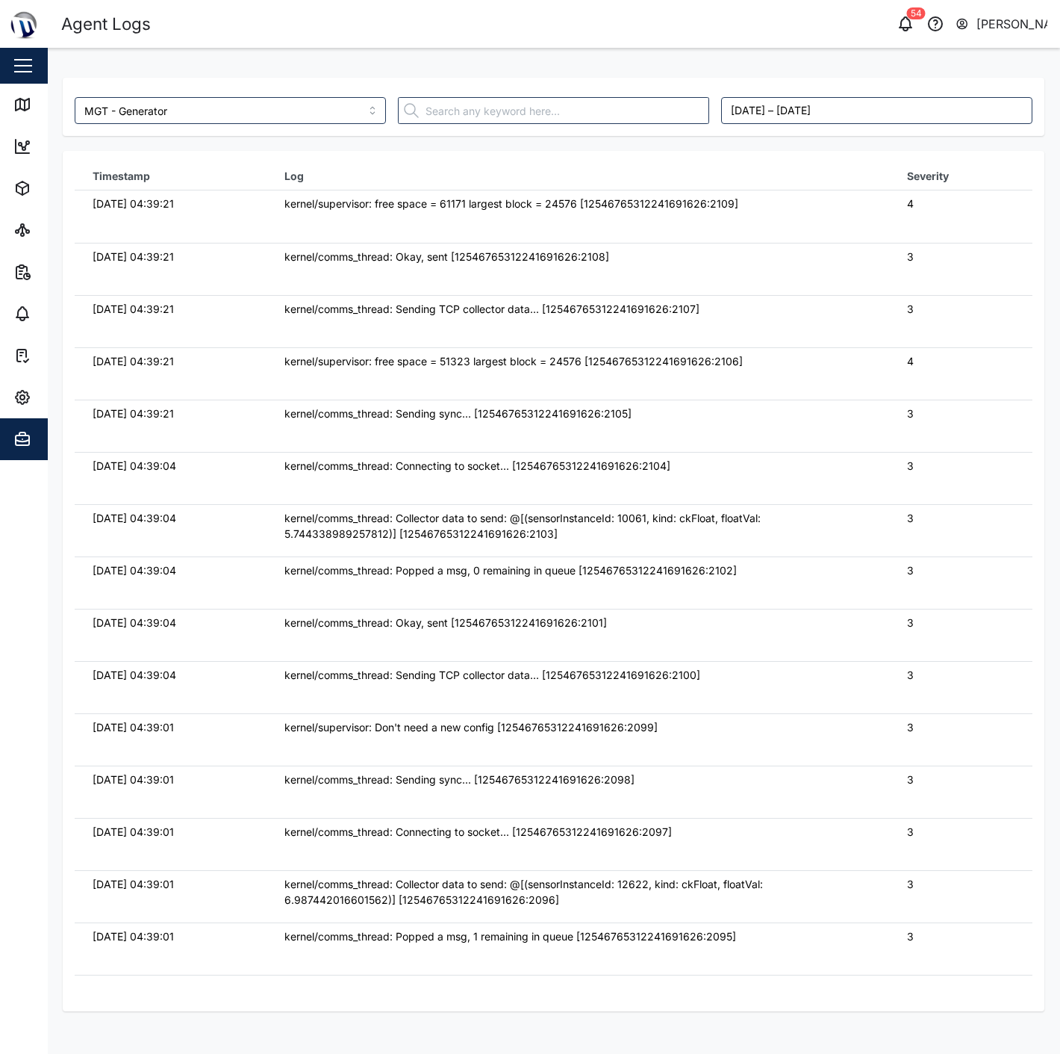
click at [539, 265] on td "kernel/comms_thread: Okay, sent [12546765312241691626:2108]" at bounding box center [578, 269] width 623 height 52
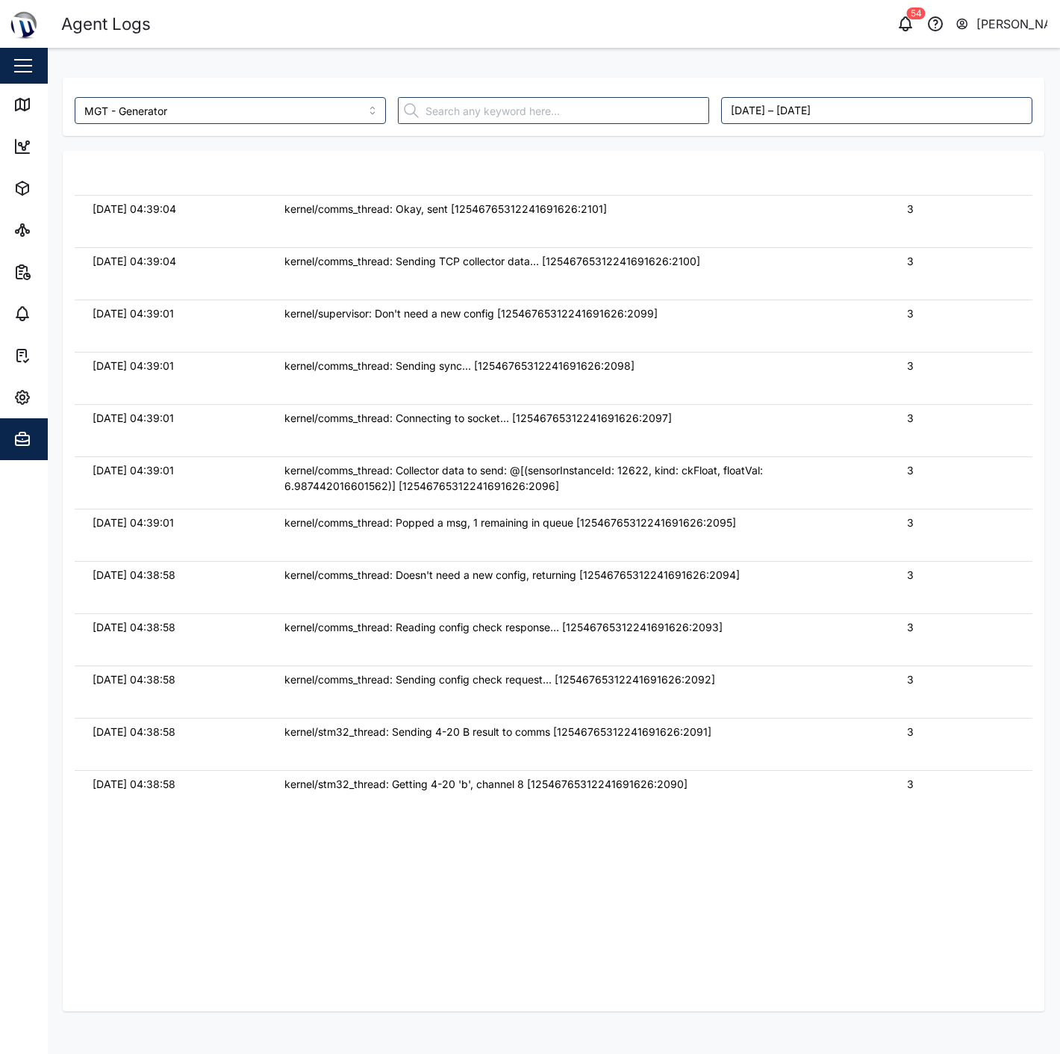
scroll to position [414, 0]
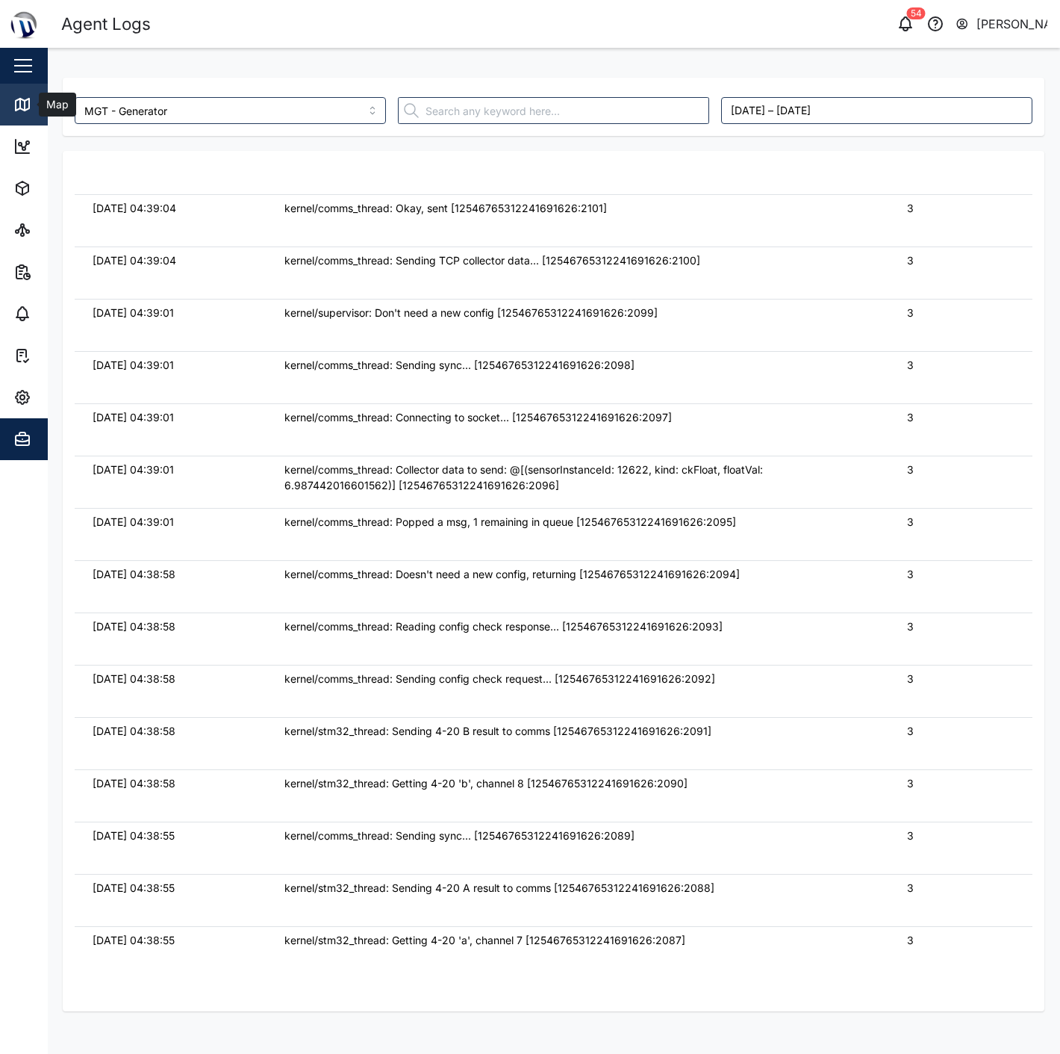
click at [34, 114] on link "Map" at bounding box center [97, 105] width 194 height 42
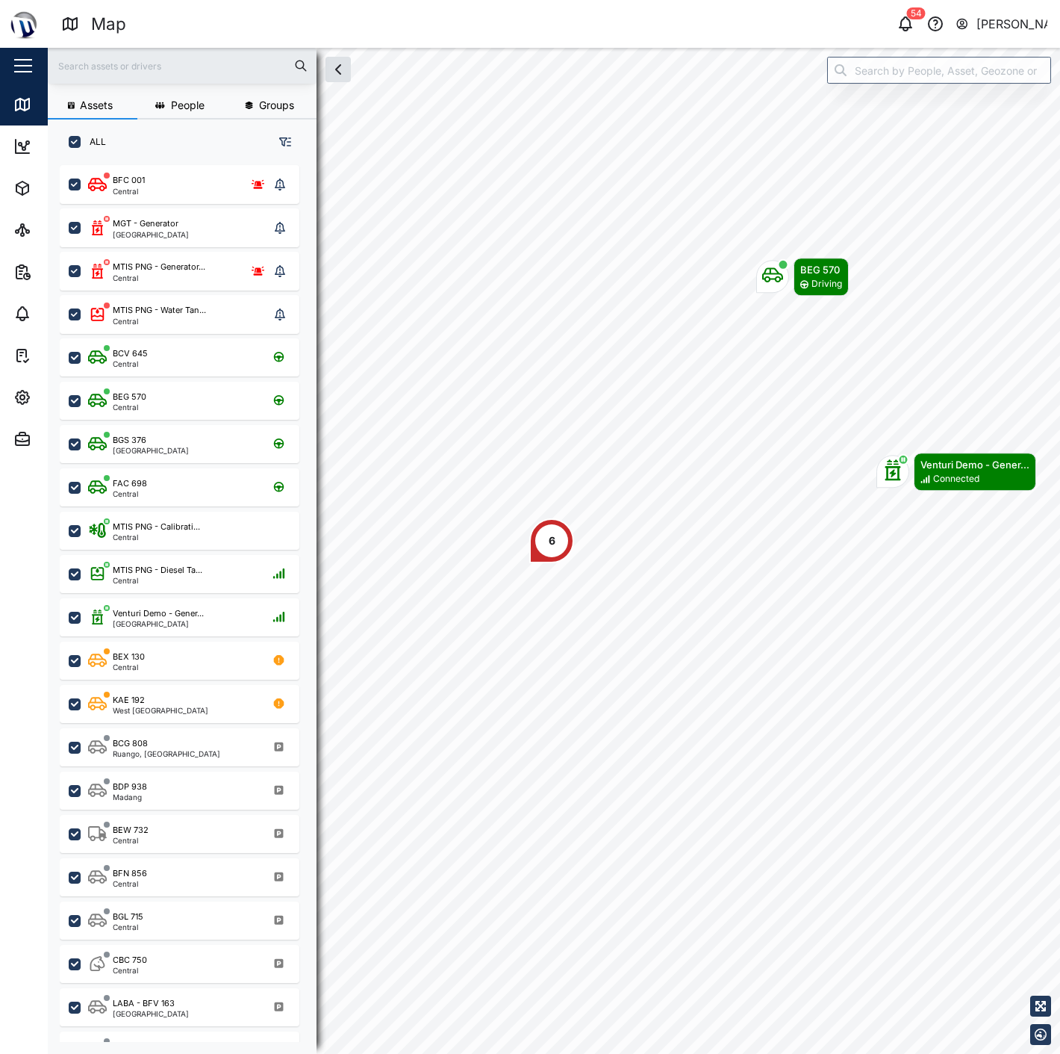
scroll to position [869, 232]
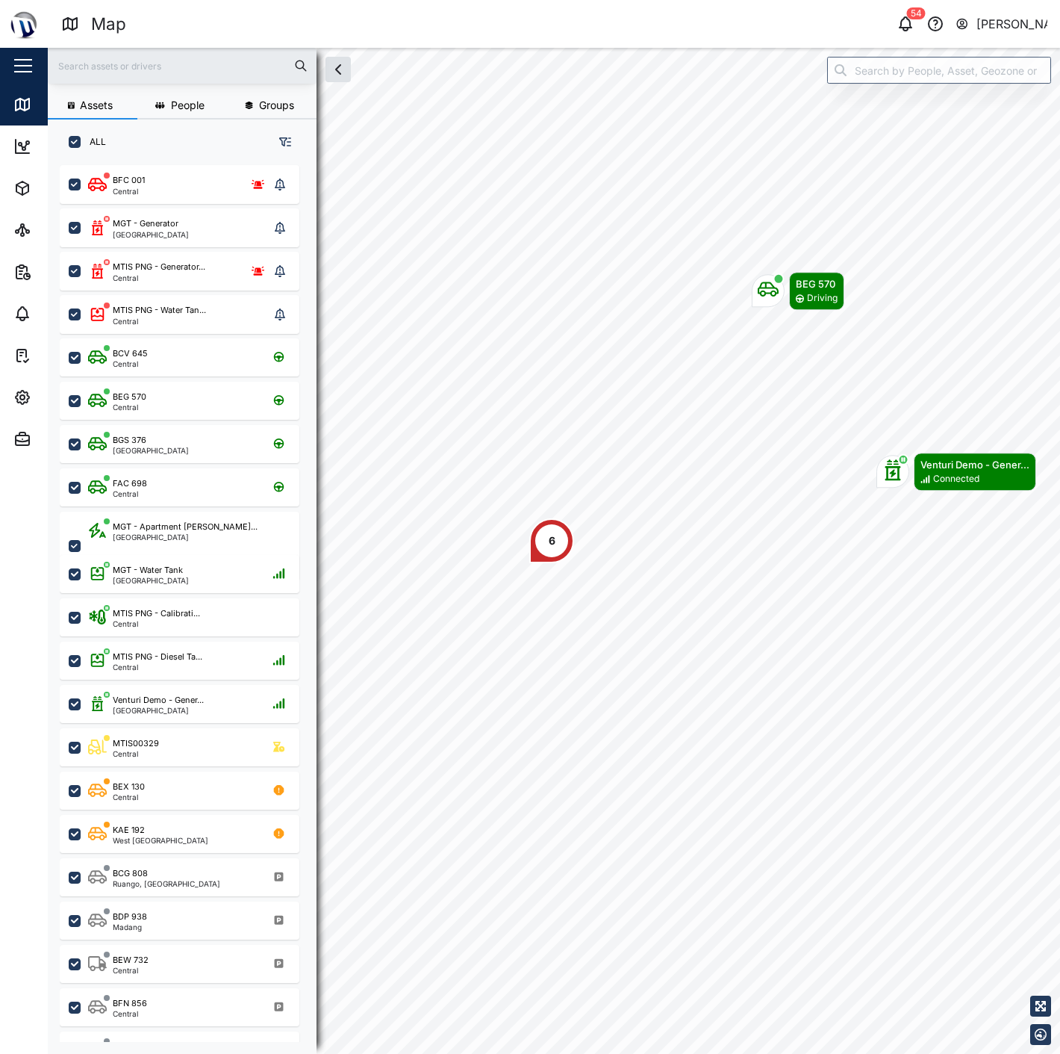
click at [548, 557] on div "6" at bounding box center [551, 540] width 45 height 45
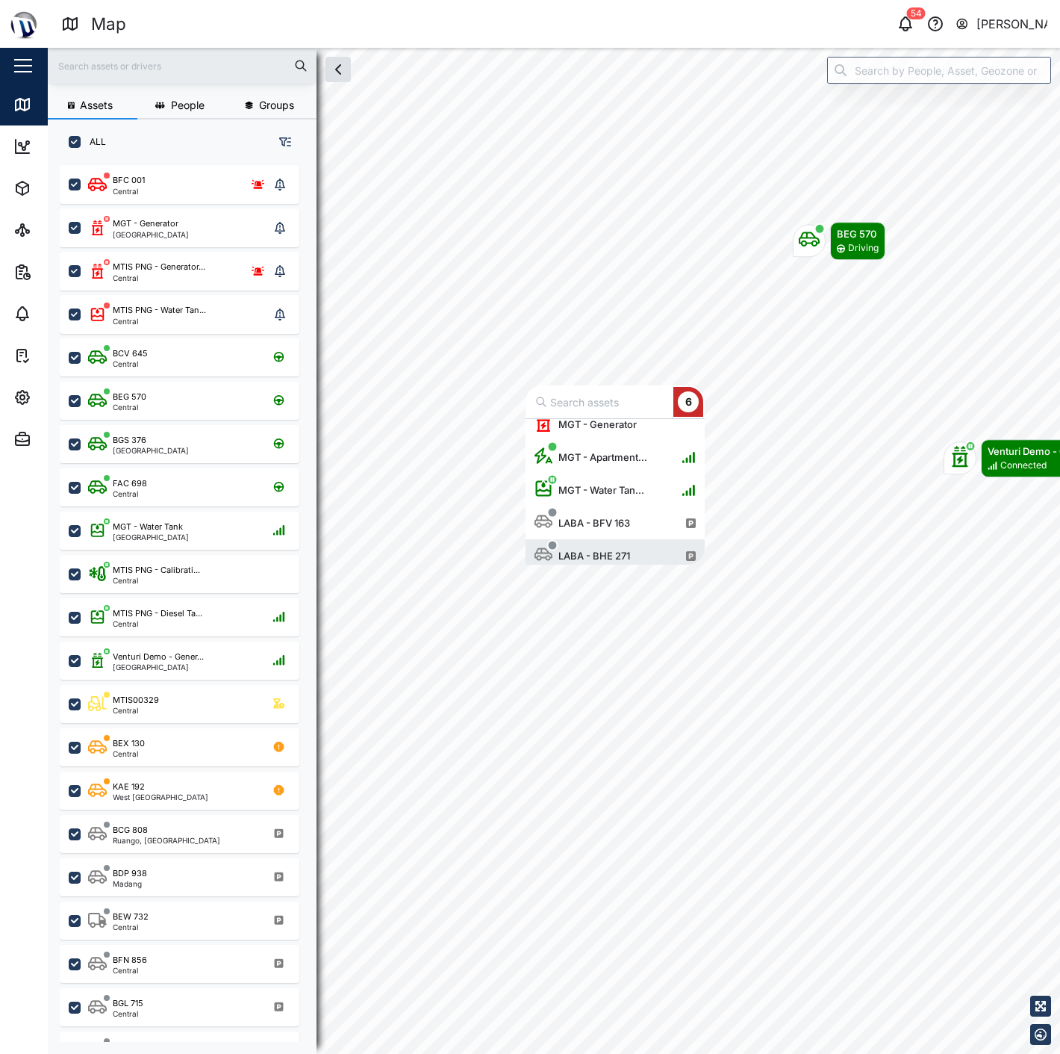
scroll to position [0, 0]
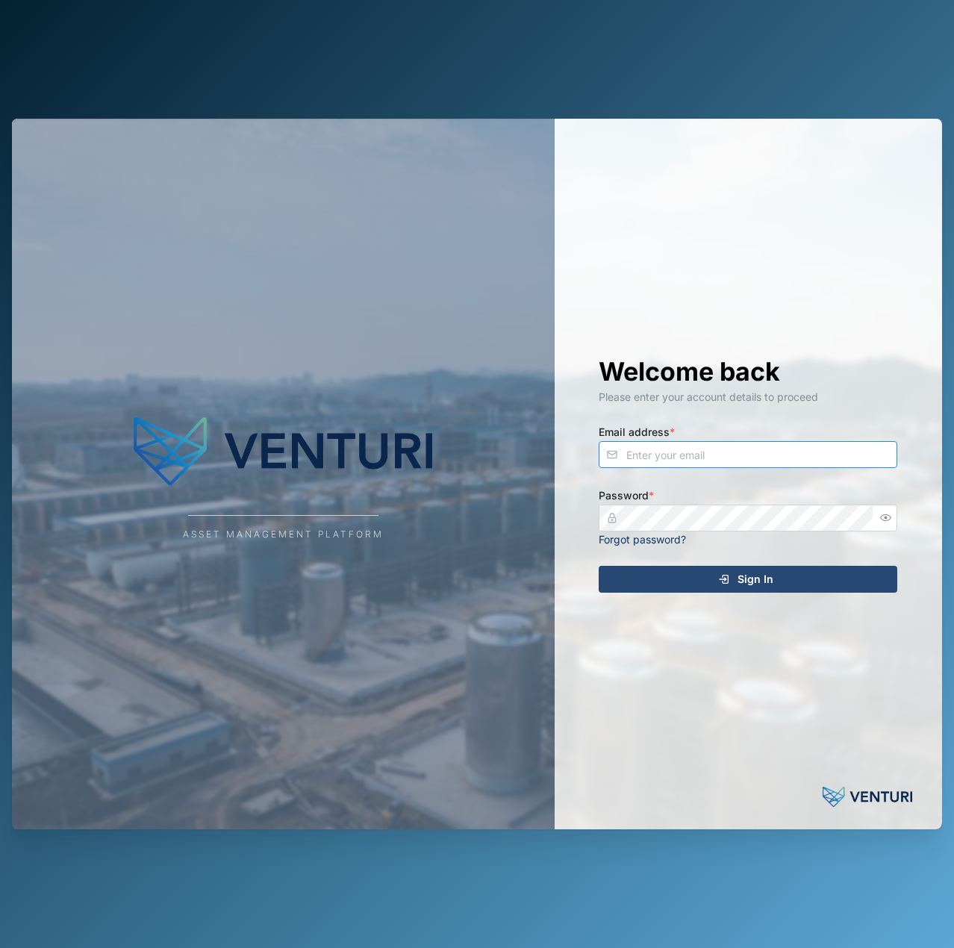
click at [747, 428] on input "Email address *" at bounding box center [748, 454] width 299 height 27
type input "[EMAIL_ADDRESS][PERSON_NAME][DOMAIN_NAME]"
click at [599, 428] on button "Sign In" at bounding box center [748, 579] width 299 height 27
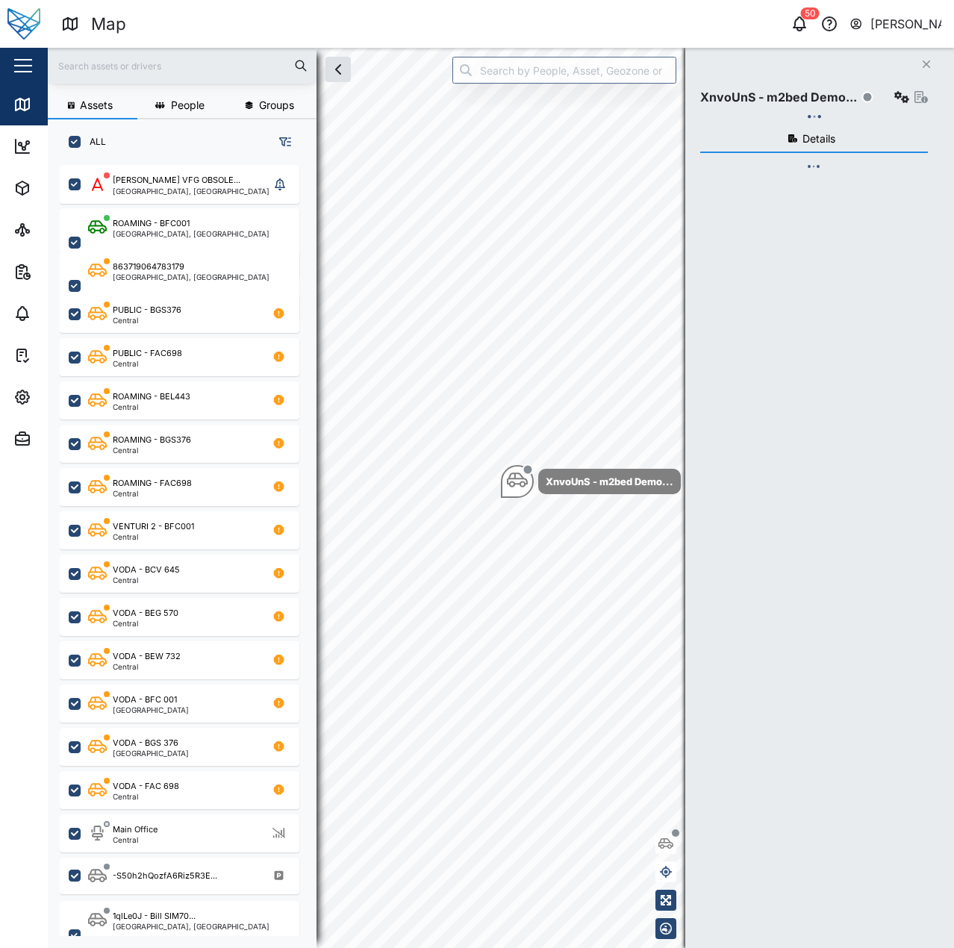
checkbox input "true"
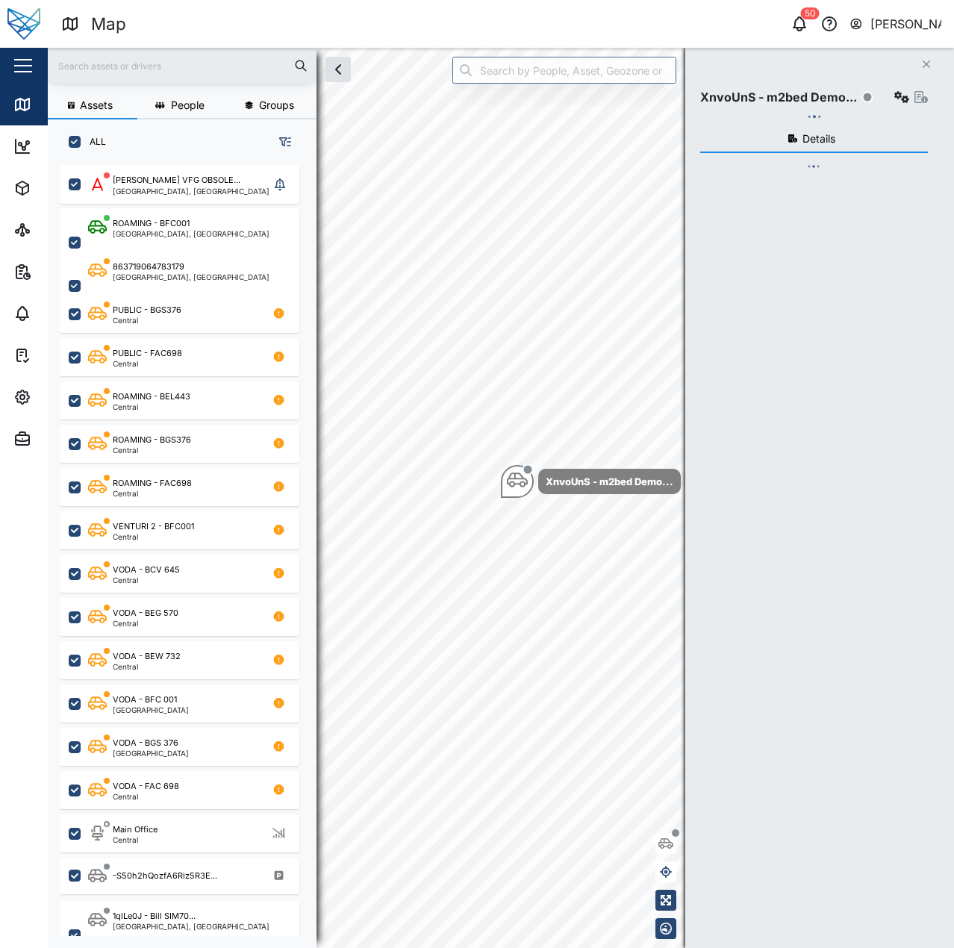
checkbox input "true"
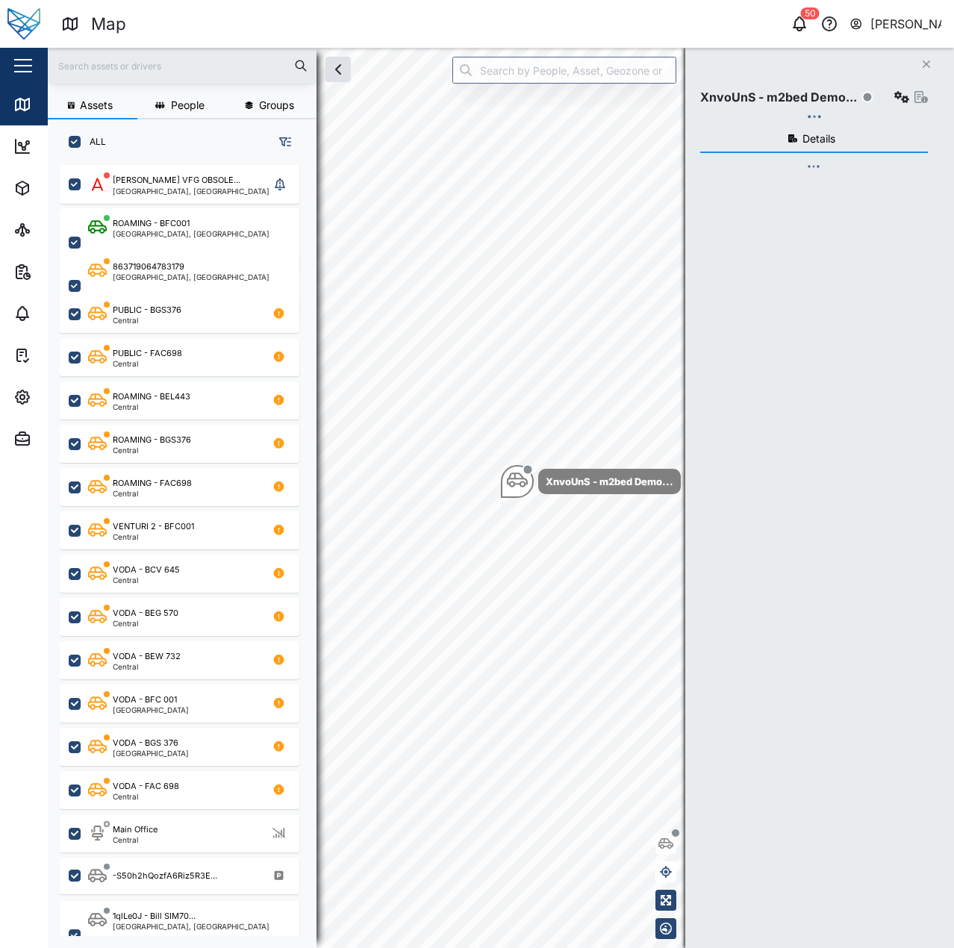
checkbox input "true"
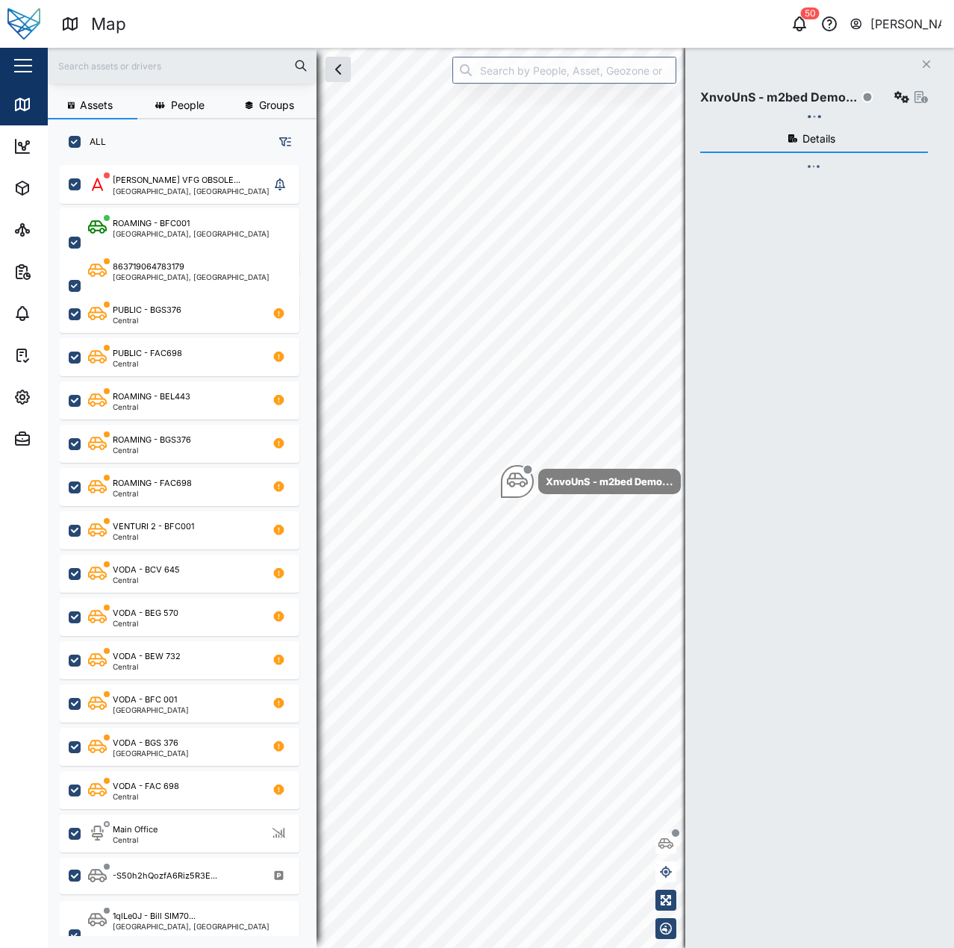
checkbox input "true"
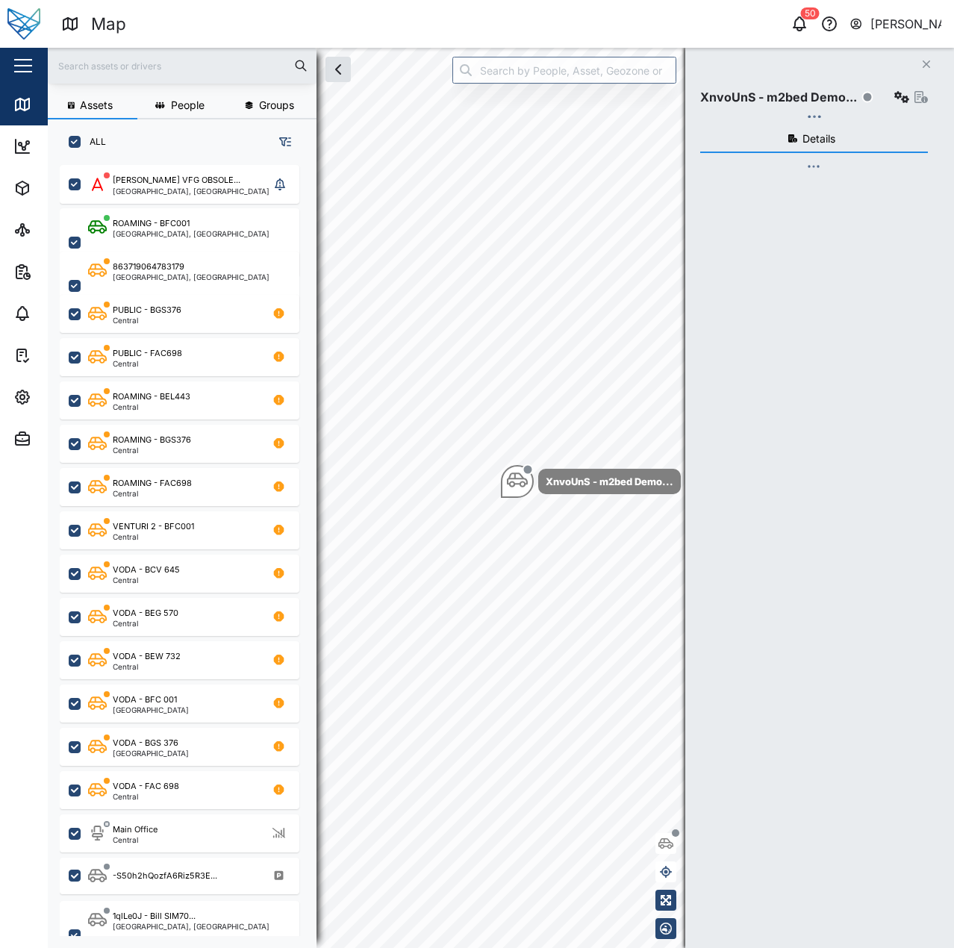
checkbox input "true"
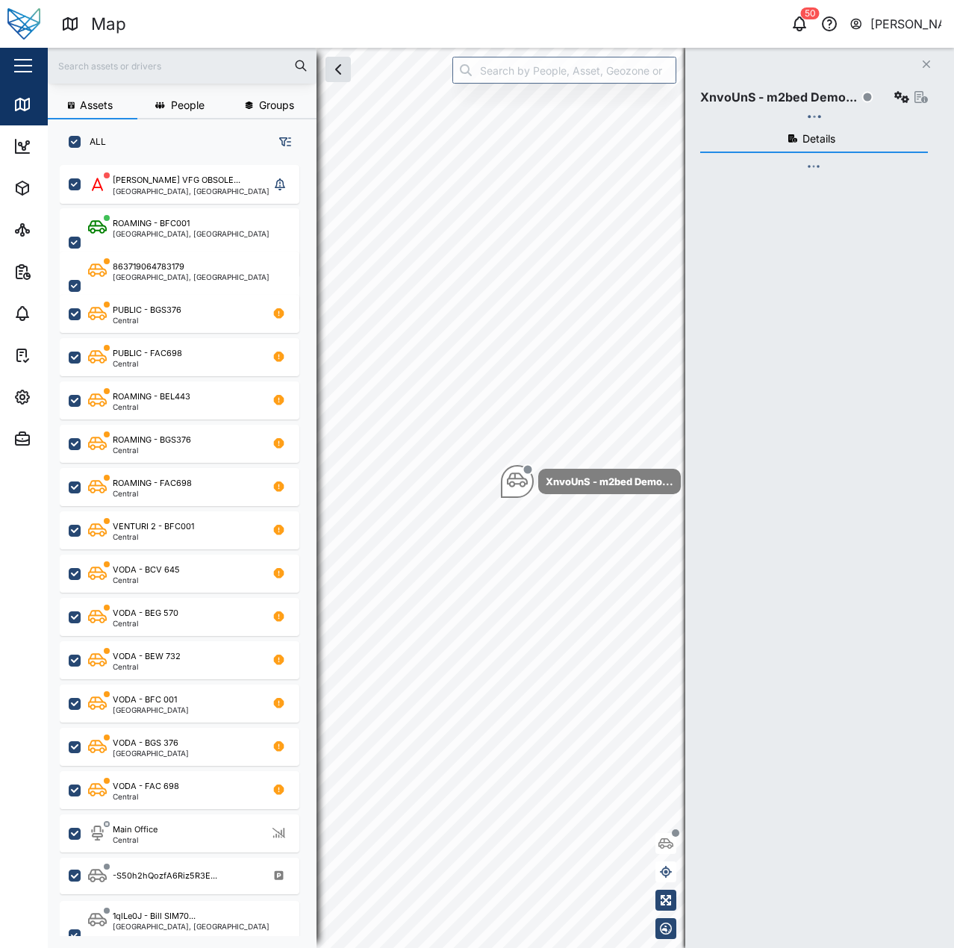
checkbox input "true"
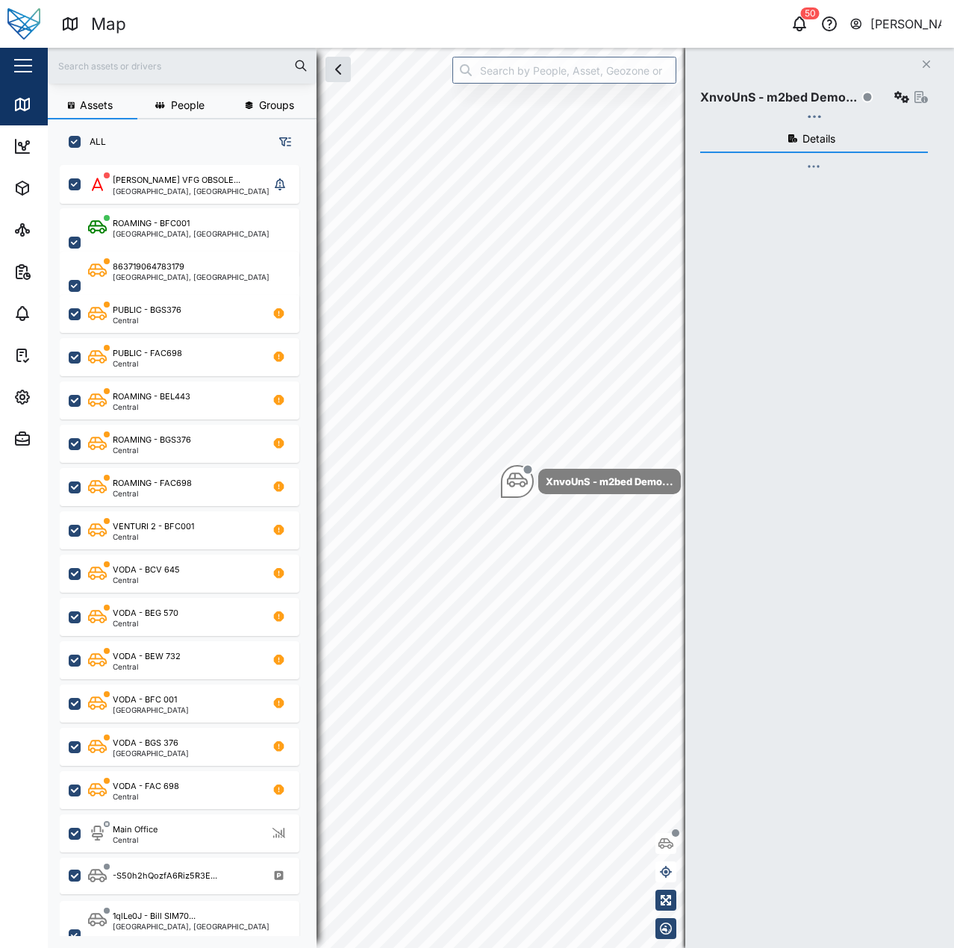
checkbox input "true"
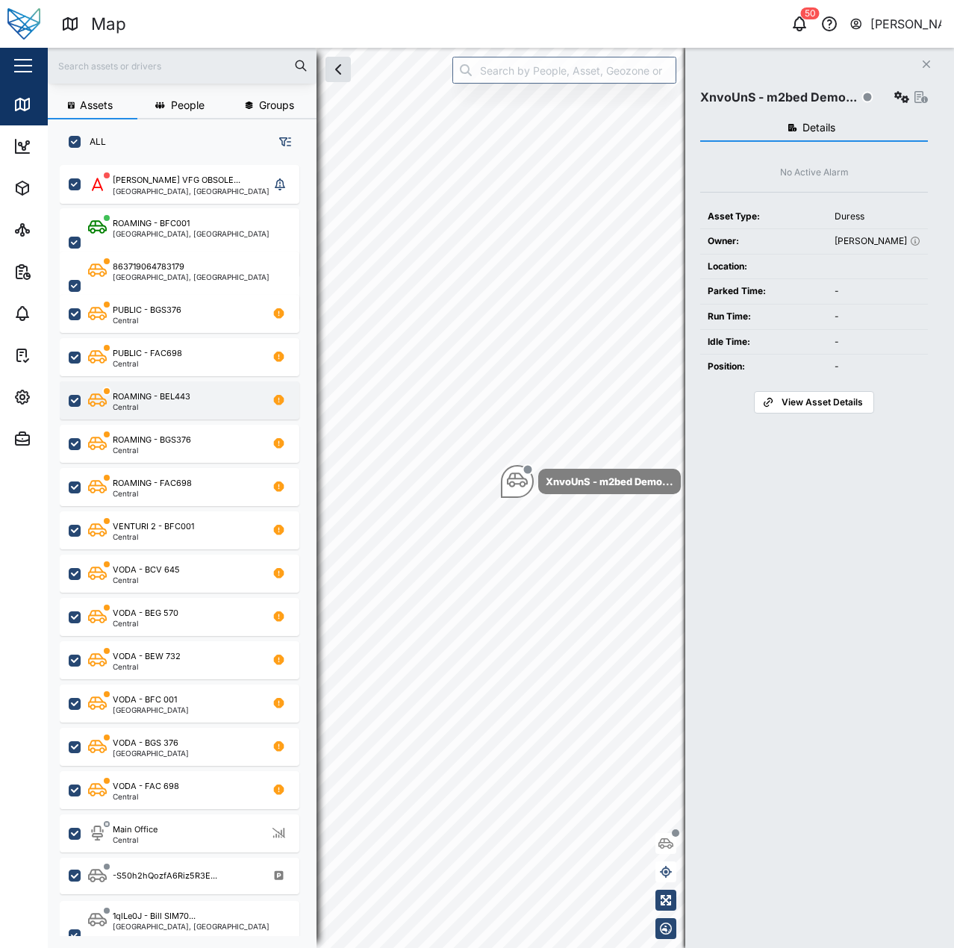
scroll to position [765, 234]
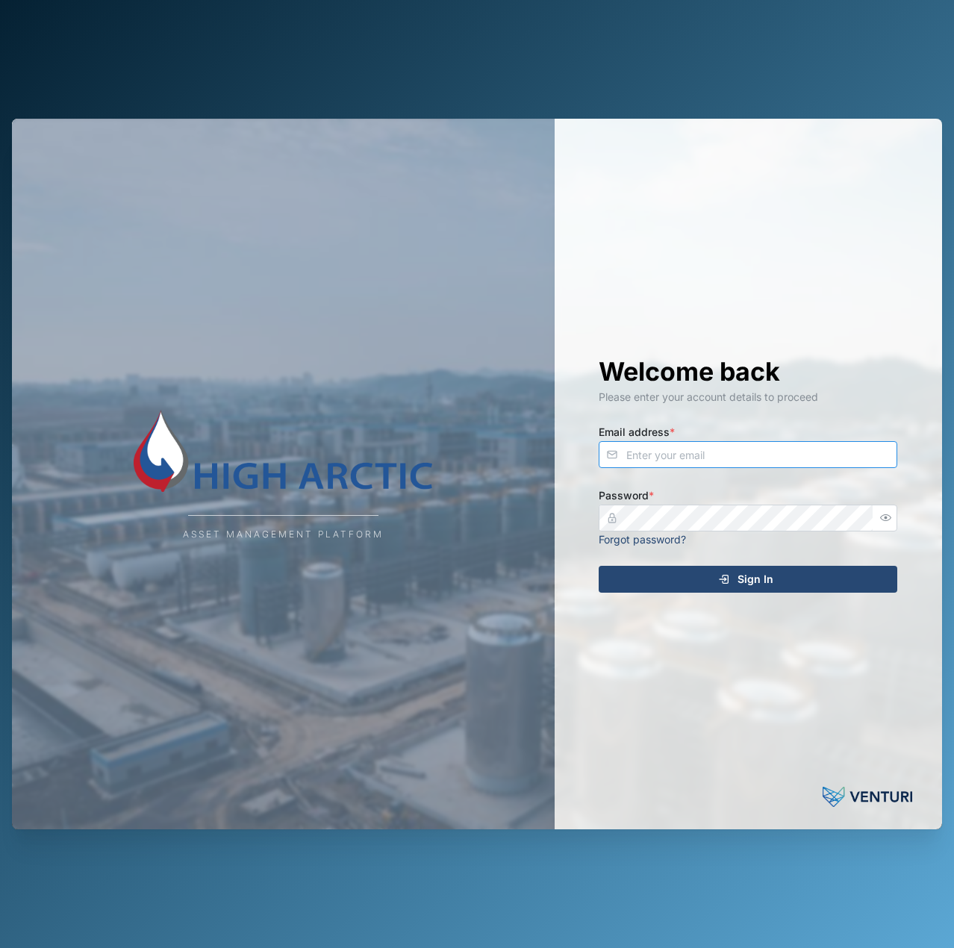
click at [769, 456] on input "Email address *" at bounding box center [748, 454] width 299 height 27
type input "[EMAIL_ADDRESS][PERSON_NAME][DOMAIN_NAME]"
click at [599, 566] on button "Sign In" at bounding box center [748, 579] width 299 height 27
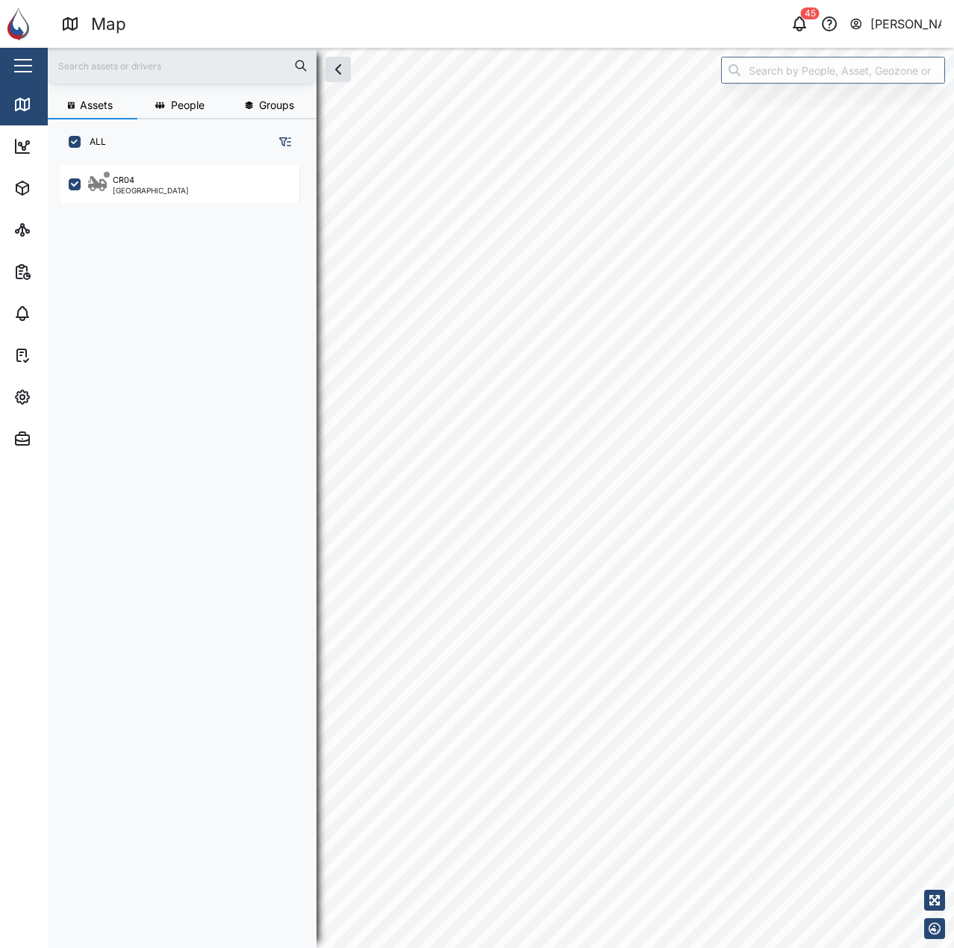
checkbox input "true"
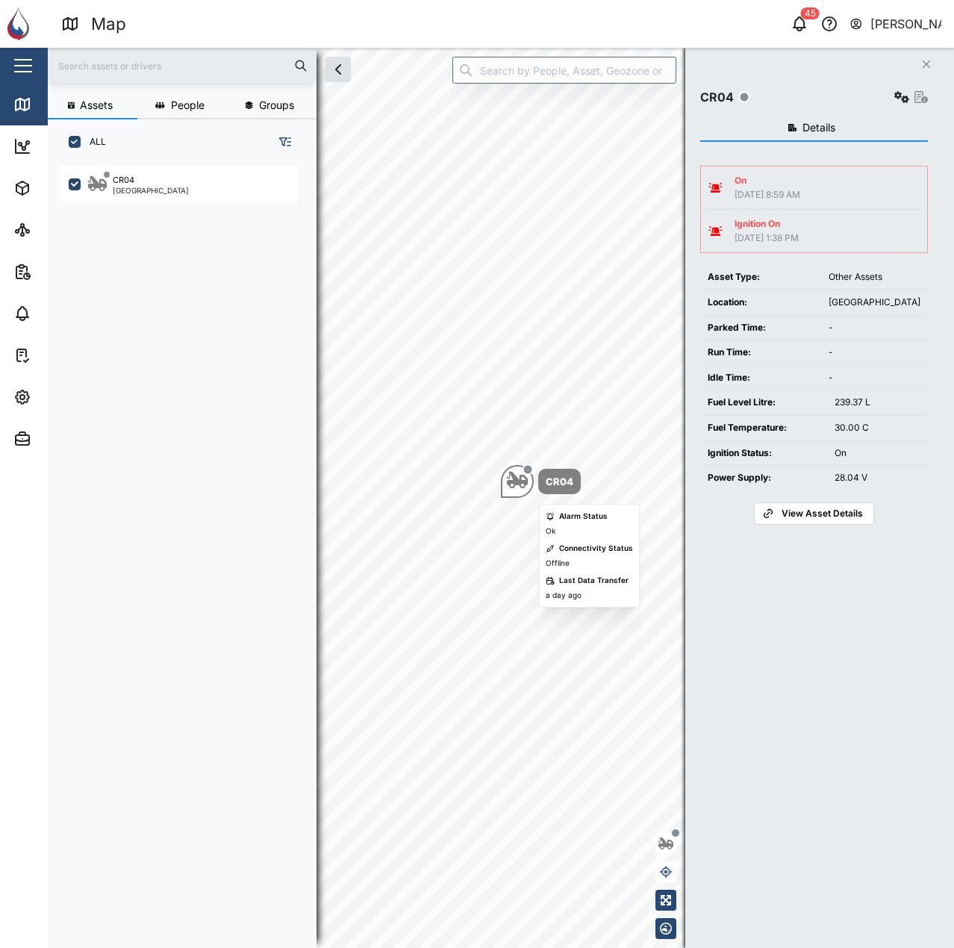
click at [520, 480] on icon "Map marker" at bounding box center [517, 480] width 21 height 16
